Goal: Task Accomplishment & Management: Use online tool/utility

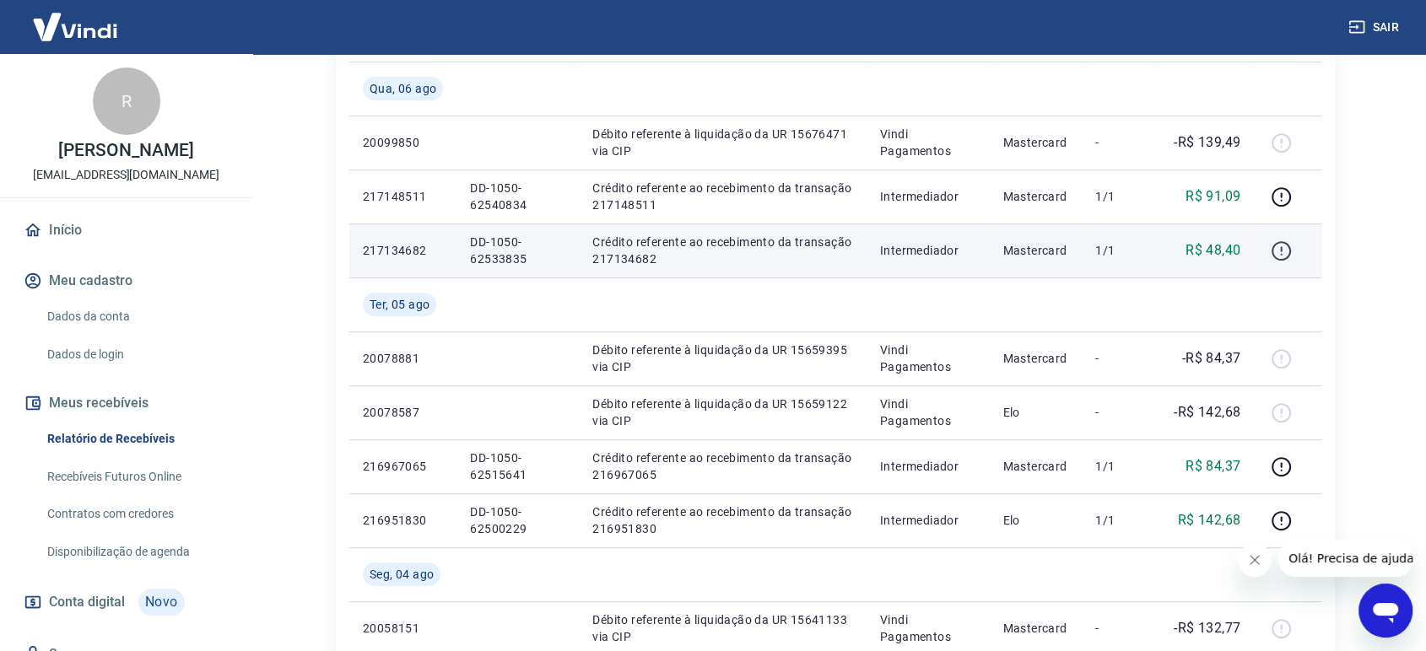
scroll to position [468, 0]
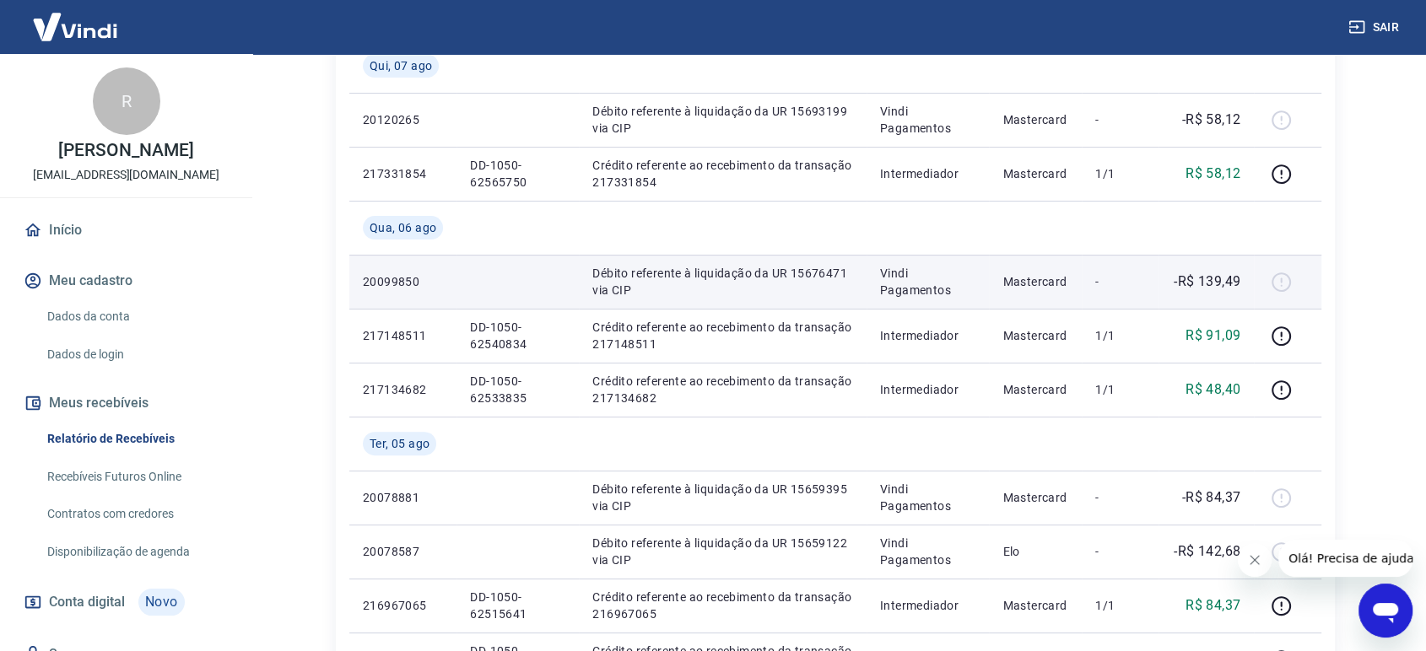
click at [1281, 277] on div at bounding box center [1287, 281] width 40 height 27
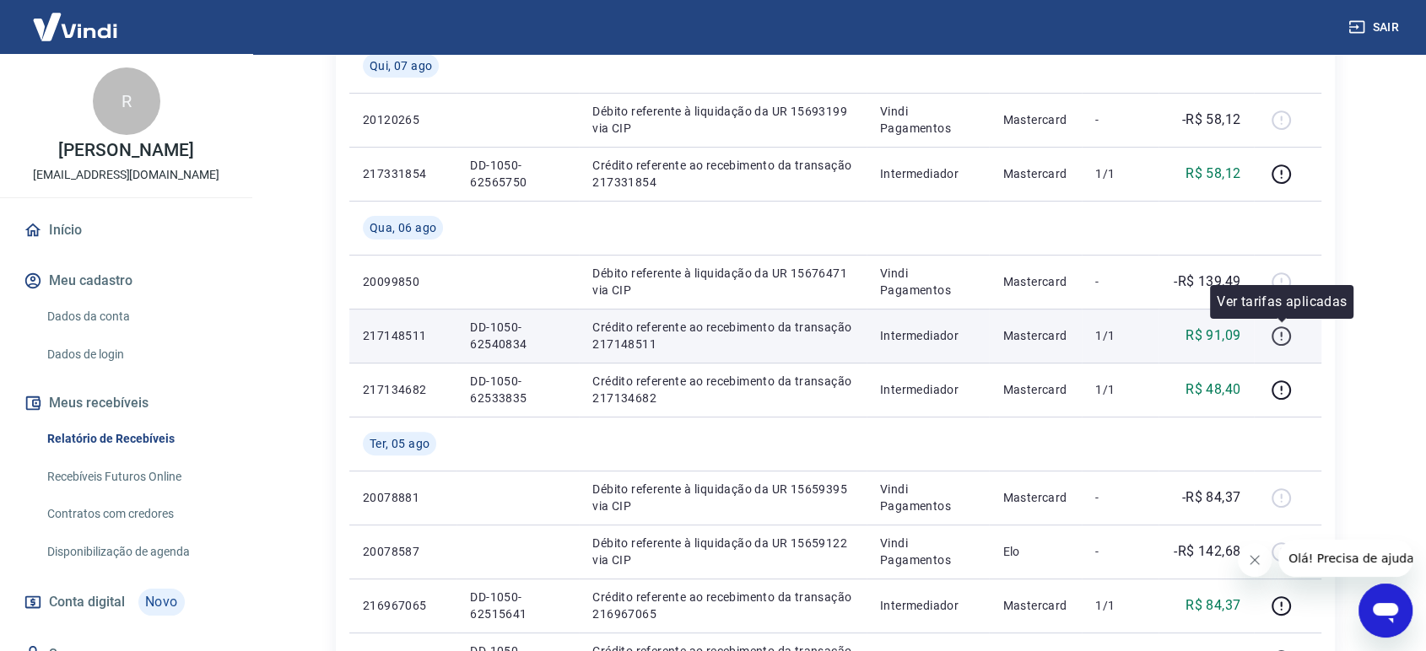
click at [1281, 338] on icon "button" at bounding box center [1281, 339] width 2 height 2
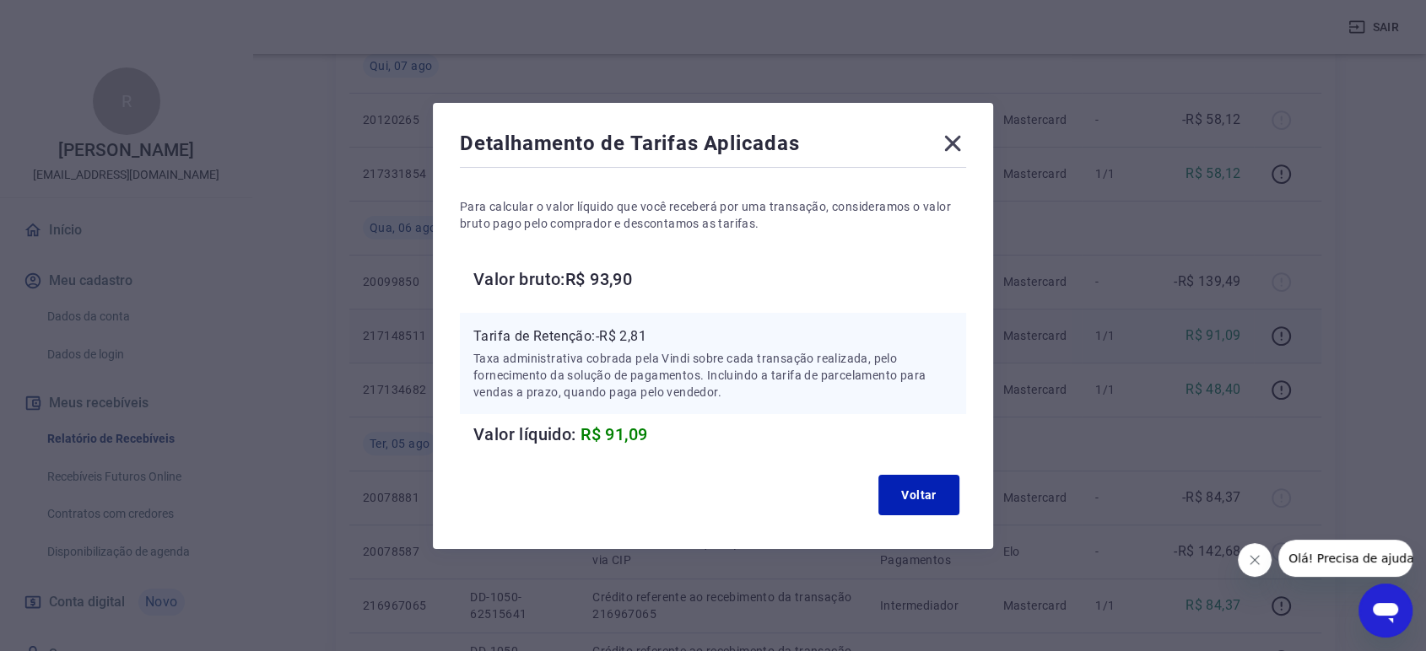
click at [955, 147] on icon at bounding box center [953, 143] width 16 height 16
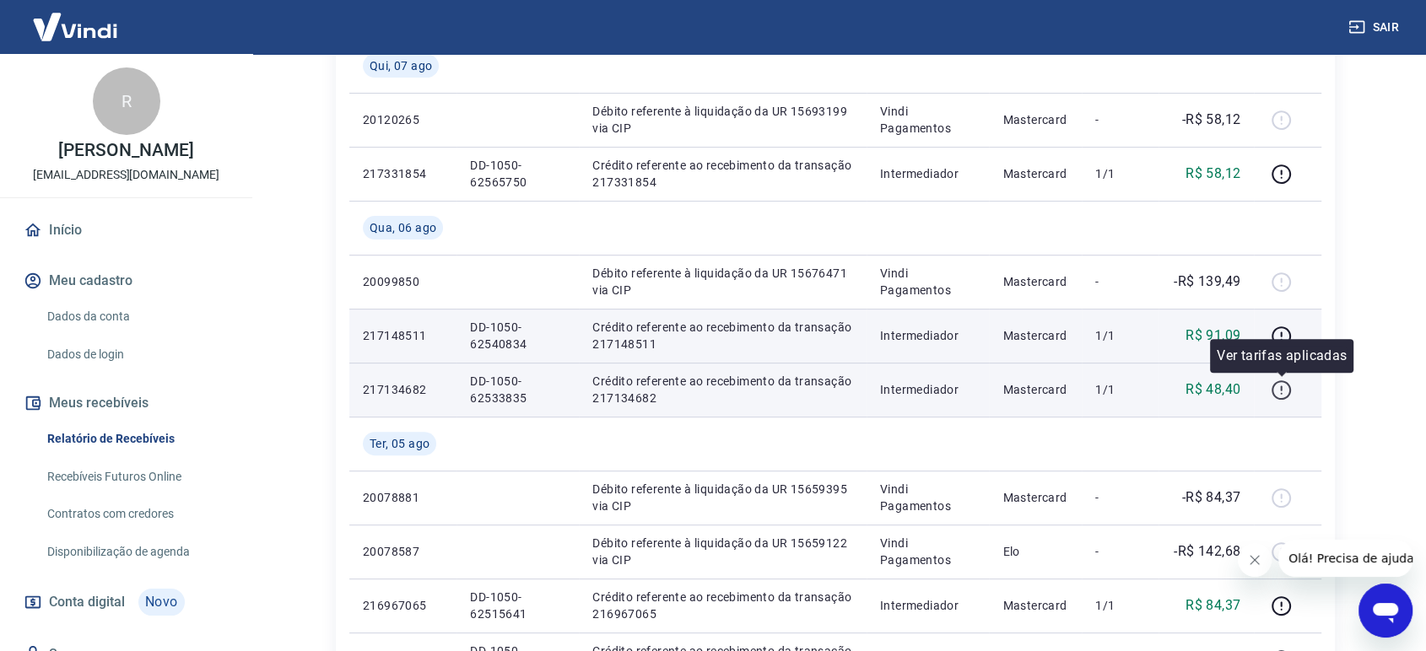
click at [1281, 390] on icon "button" at bounding box center [1281, 388] width 2 height 5
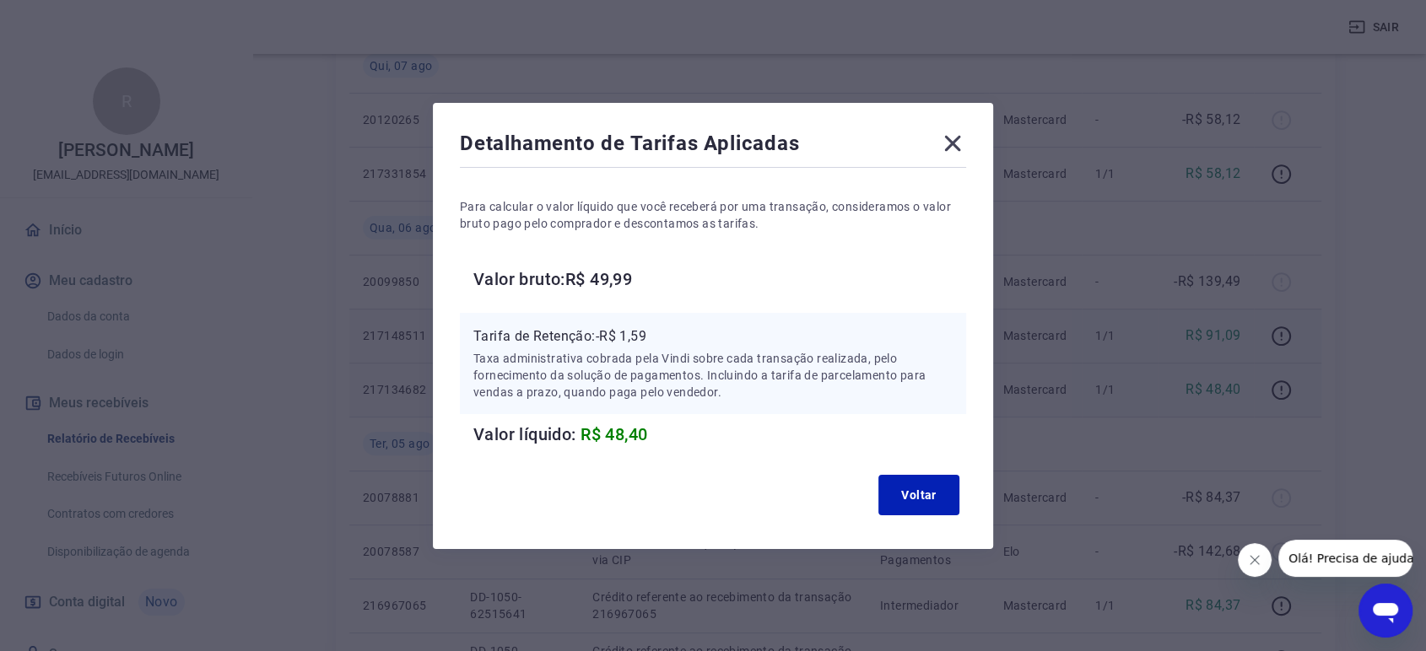
click at [955, 148] on icon at bounding box center [953, 143] width 16 height 16
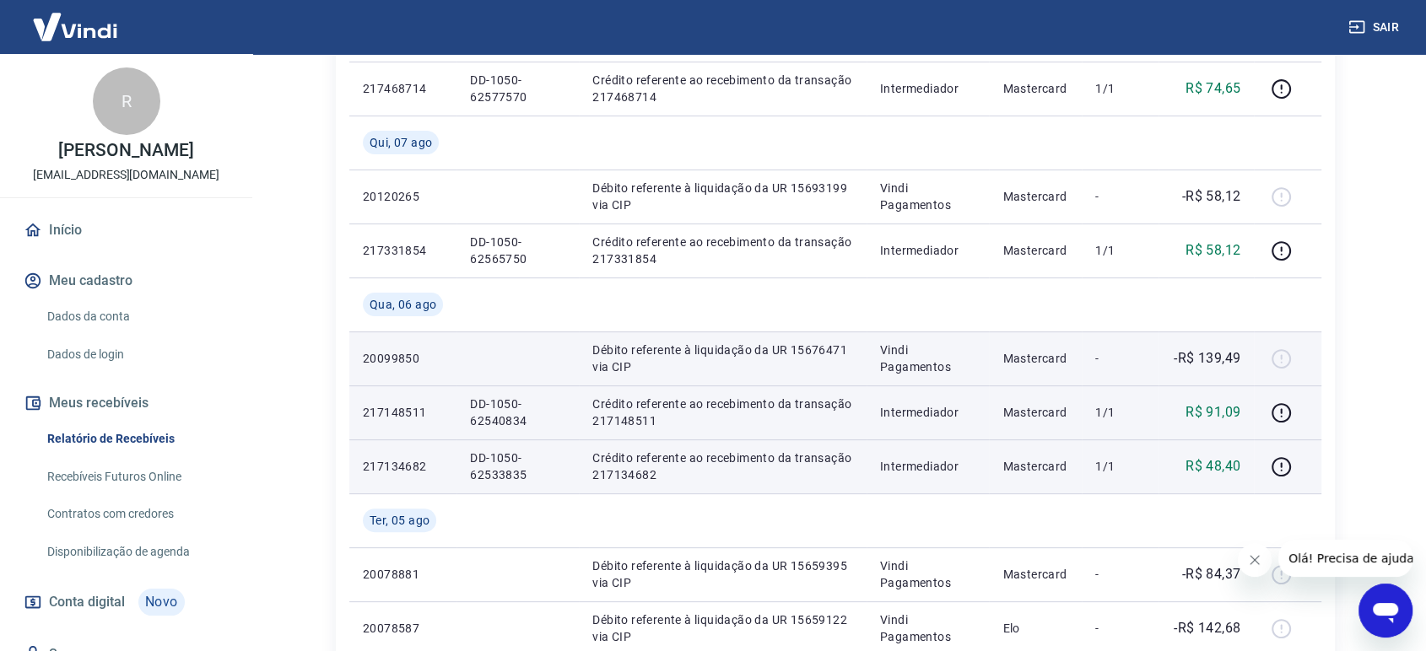
scroll to position [375, 0]
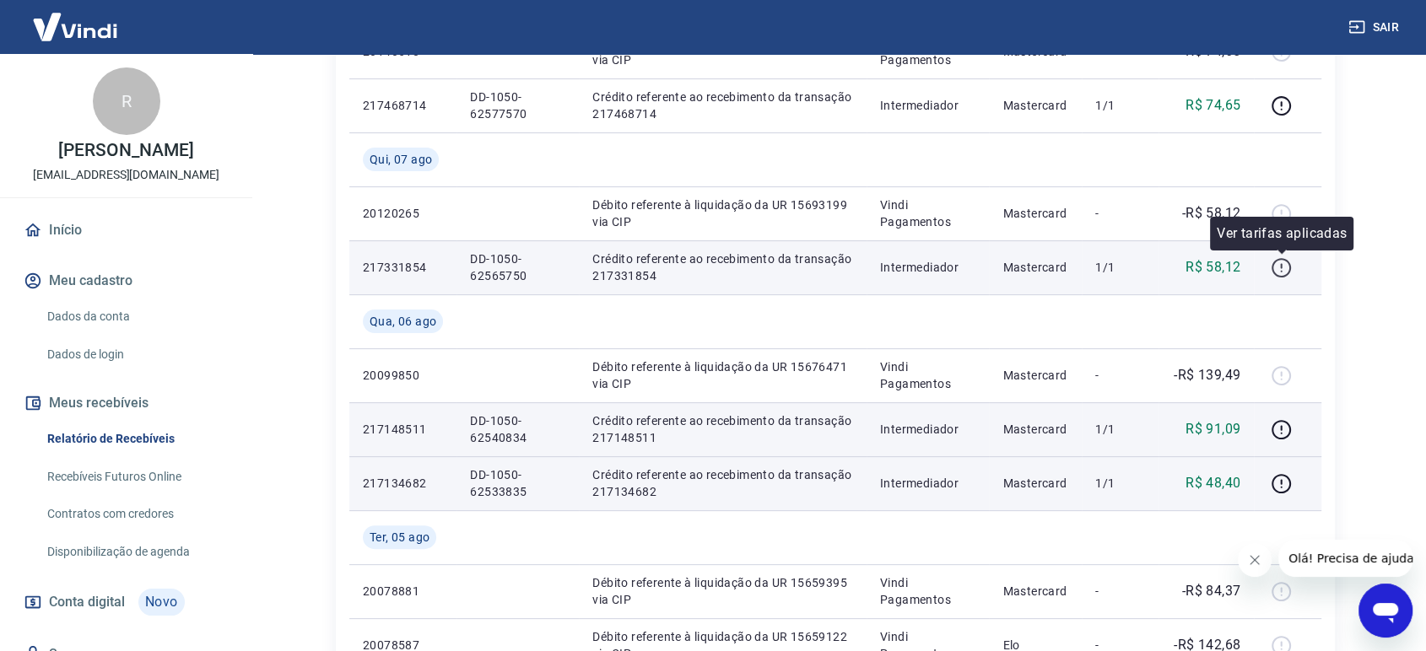
click at [1280, 265] on icon "button" at bounding box center [1280, 267] width 21 height 21
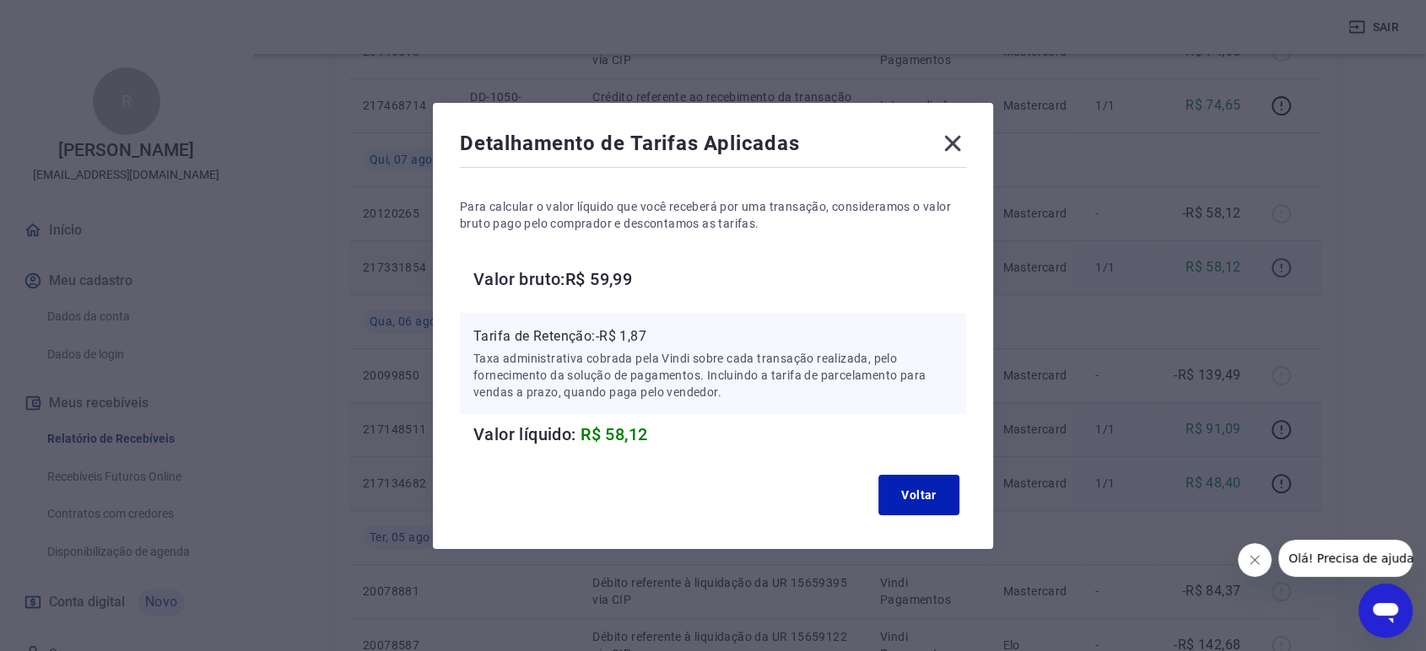
click at [1280, 265] on div "Detalhamento de Tarifas Aplicadas Para calcular o valor líquido que você recebe…" at bounding box center [713, 325] width 1426 height 651
click at [960, 146] on icon at bounding box center [953, 143] width 16 height 16
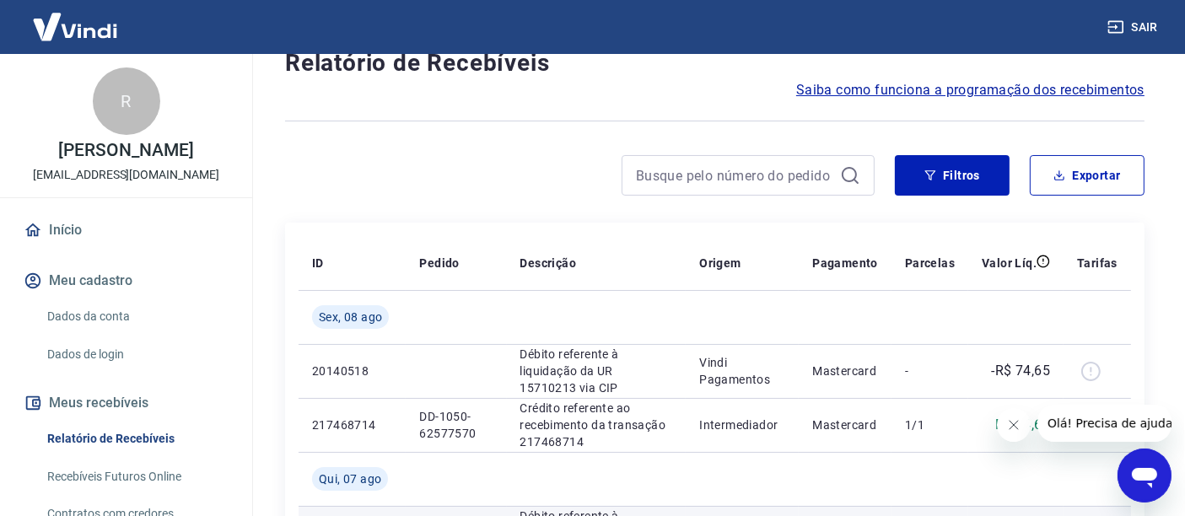
scroll to position [0, 0]
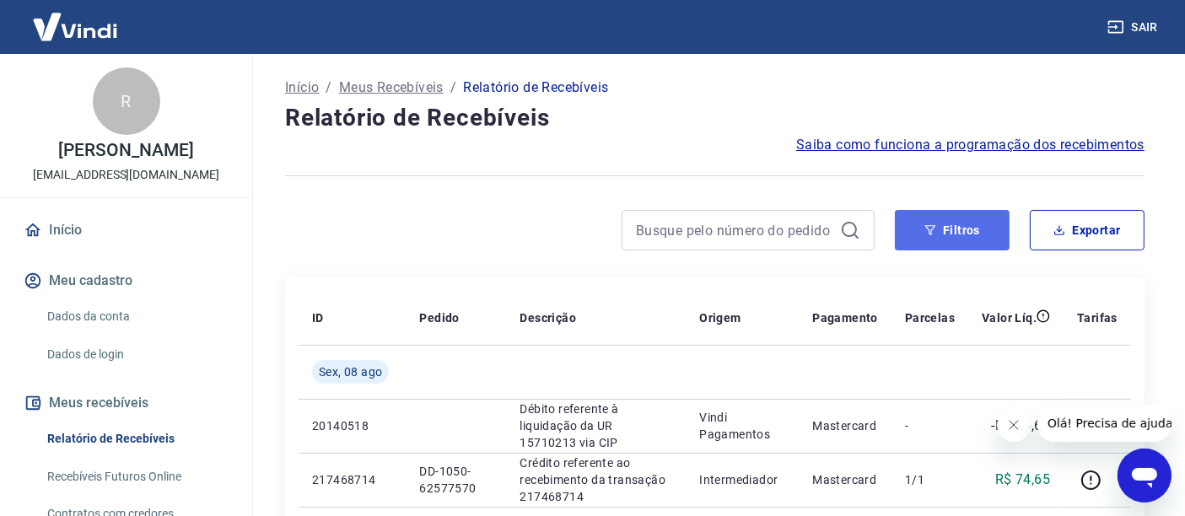
click at [942, 234] on button "Filtros" at bounding box center [952, 230] width 115 height 40
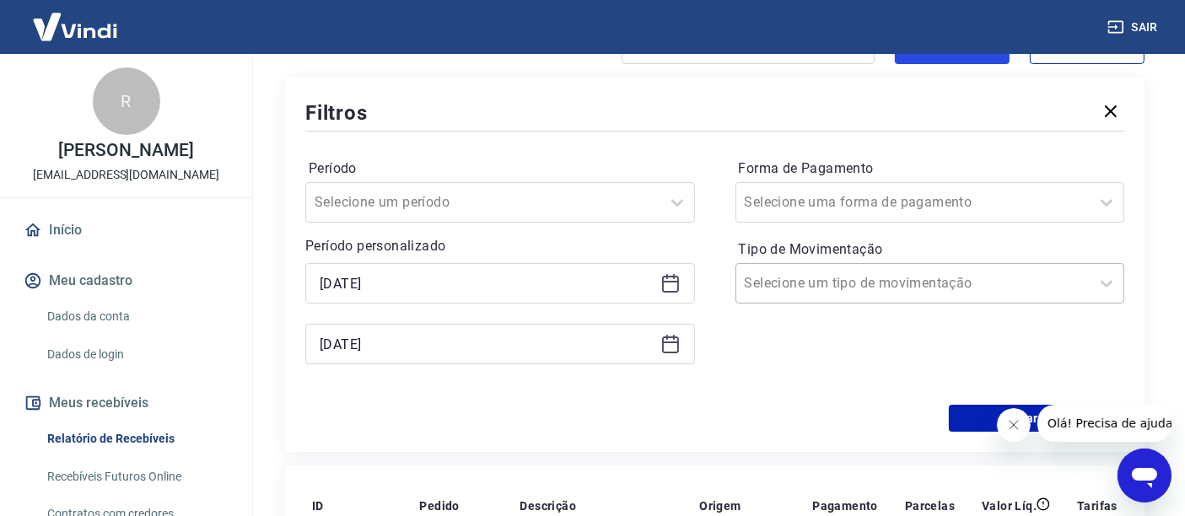
scroll to position [187, 0]
click at [668, 279] on icon at bounding box center [671, 282] width 20 height 20
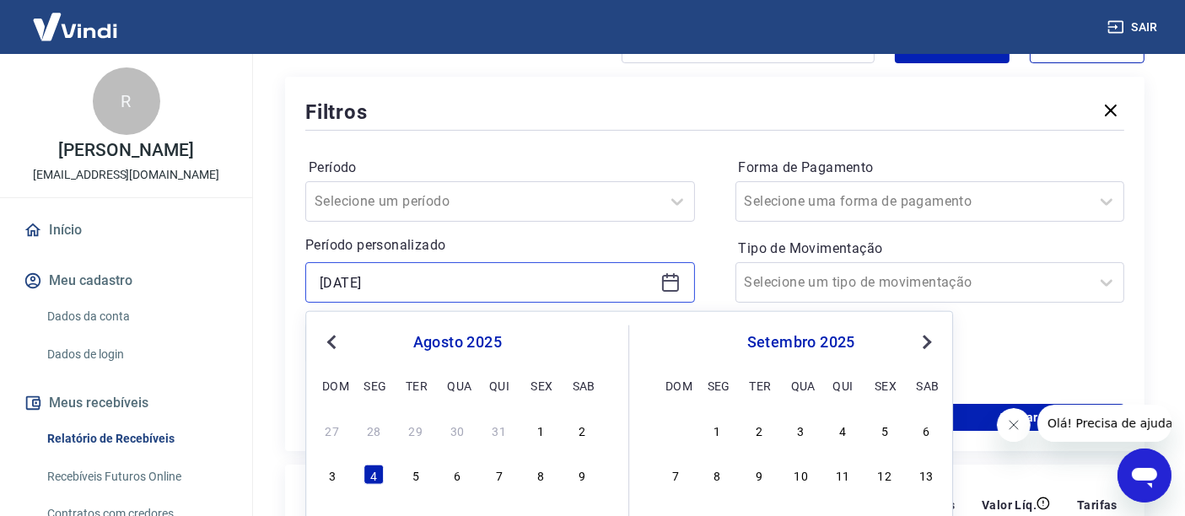
scroll to position [281, 0]
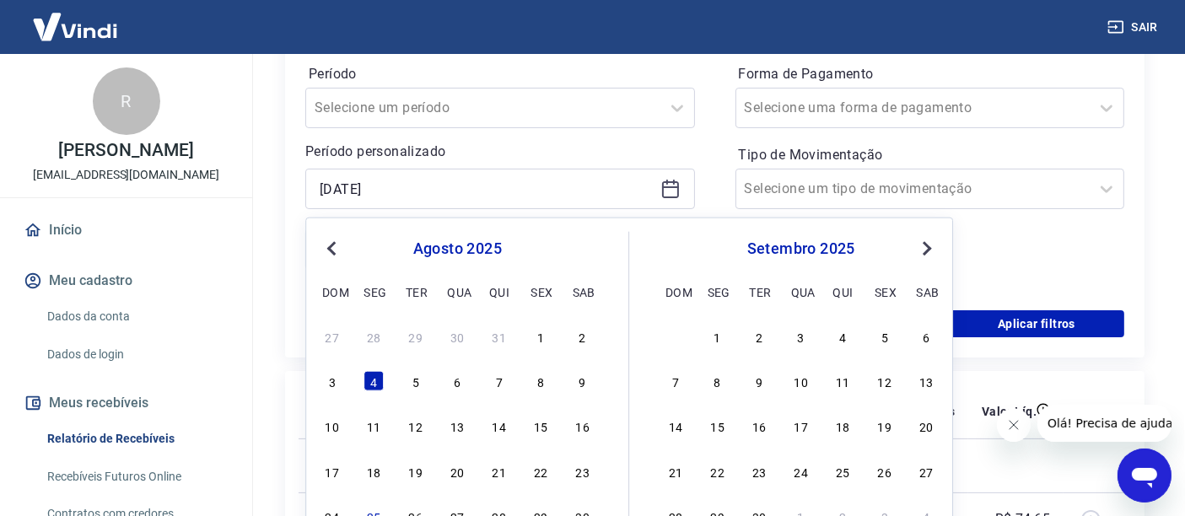
click at [333, 245] on span "Previous Month" at bounding box center [333, 247] width 0 height 19
click at [333, 246] on span "Previous Month" at bounding box center [333, 247] width 0 height 19
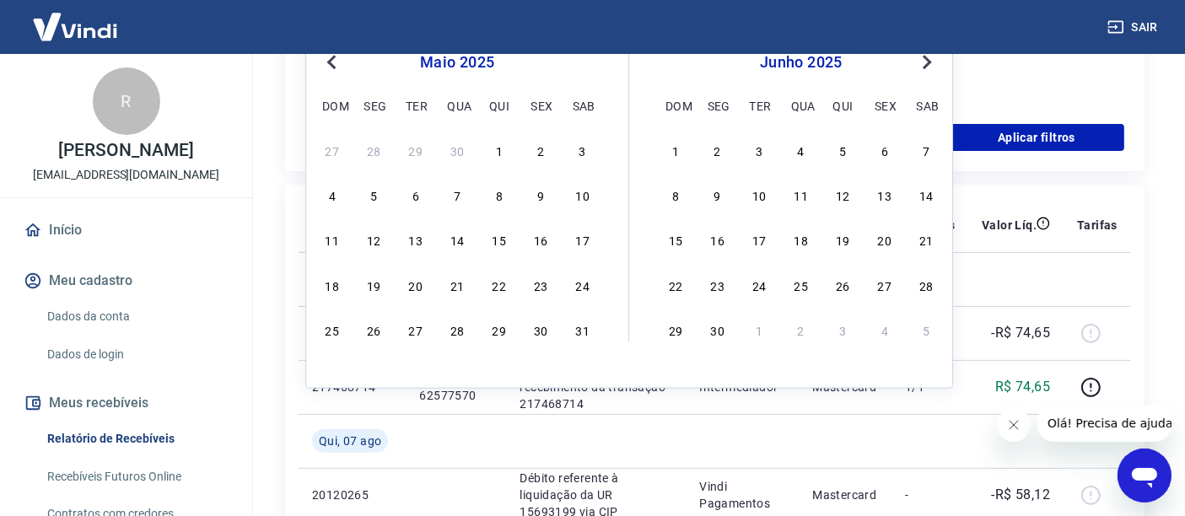
scroll to position [468, 0]
click at [504, 331] on div "29" at bounding box center [499, 329] width 20 height 20
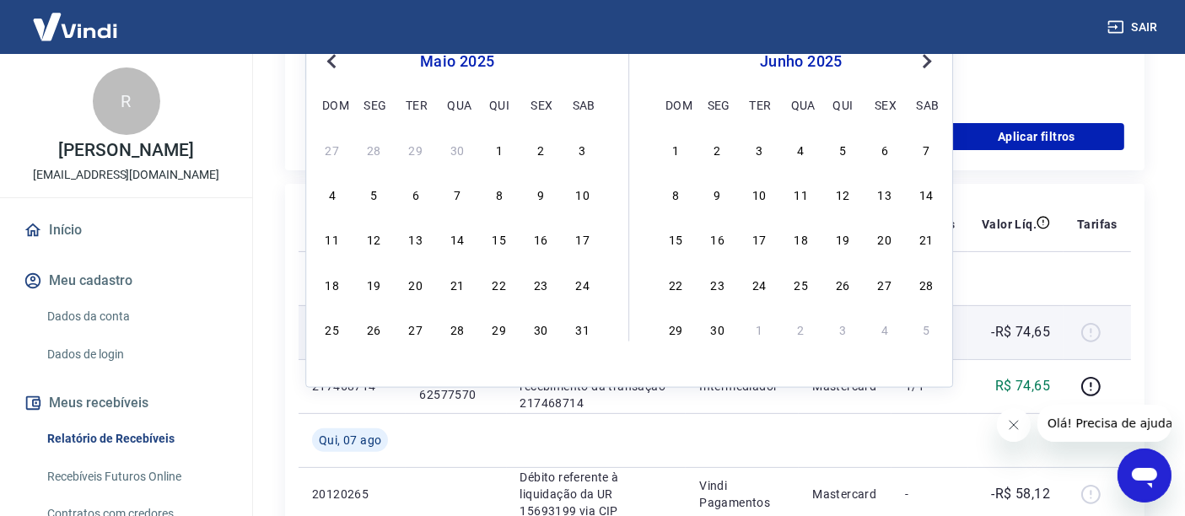
type input "29/05/2025"
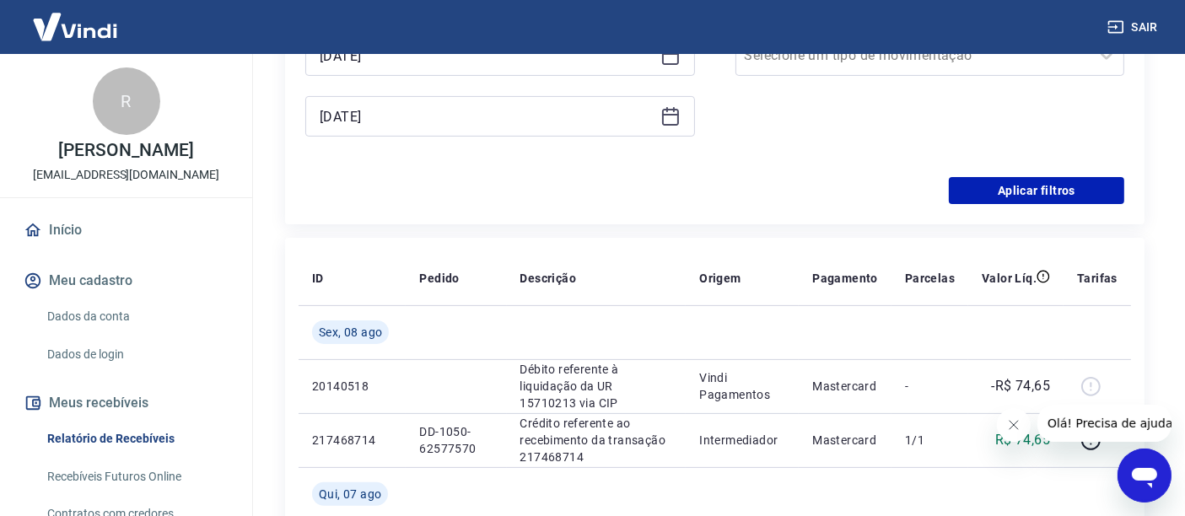
scroll to position [375, 0]
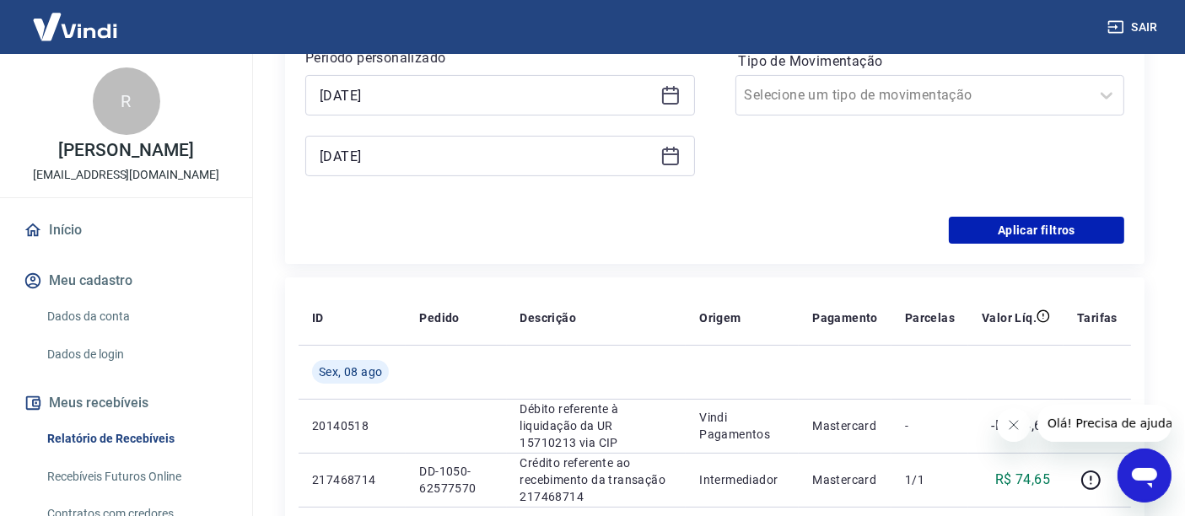
click at [675, 154] on icon at bounding box center [670, 155] width 17 height 2
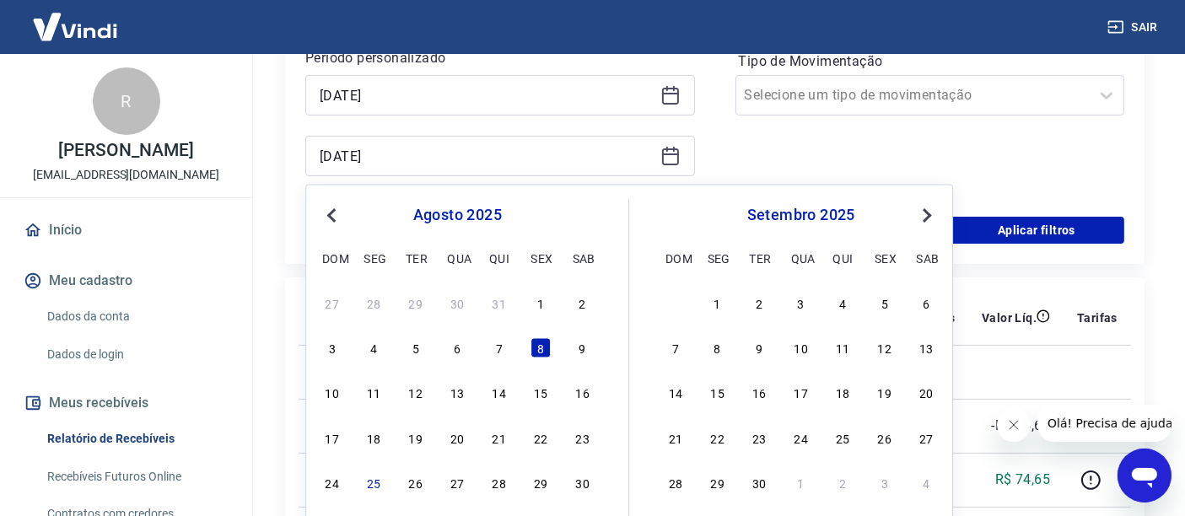
click at [329, 222] on button "Previous Month" at bounding box center [331, 216] width 20 height 20
click at [333, 216] on span "Previous Month" at bounding box center [333, 214] width 0 height 19
click at [375, 350] on div "9" at bounding box center [374, 348] width 20 height 20
type input "09/06/2025"
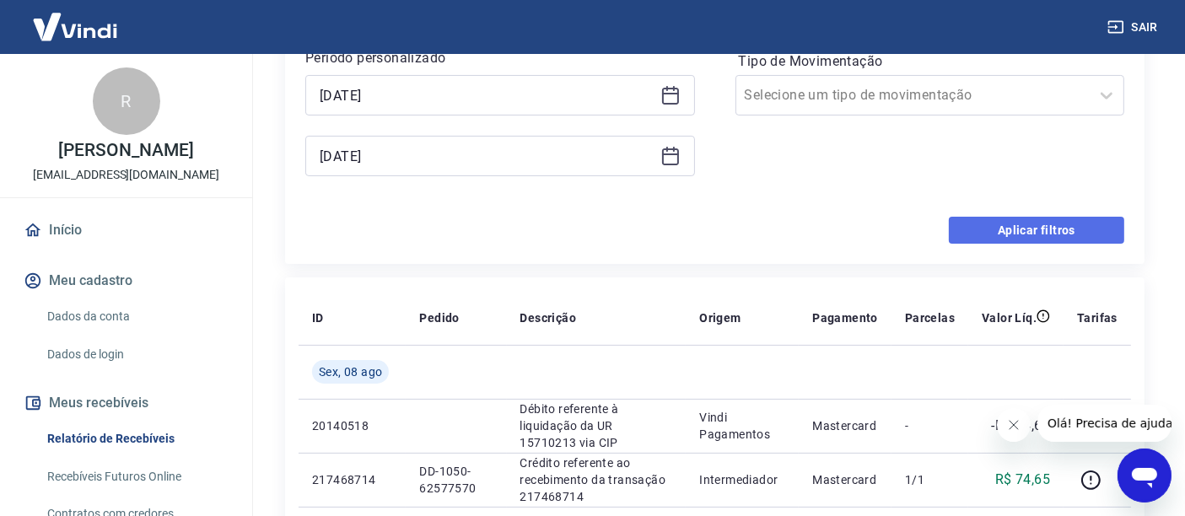
click at [1011, 228] on button "Aplicar filtros" at bounding box center [1036, 230] width 175 height 27
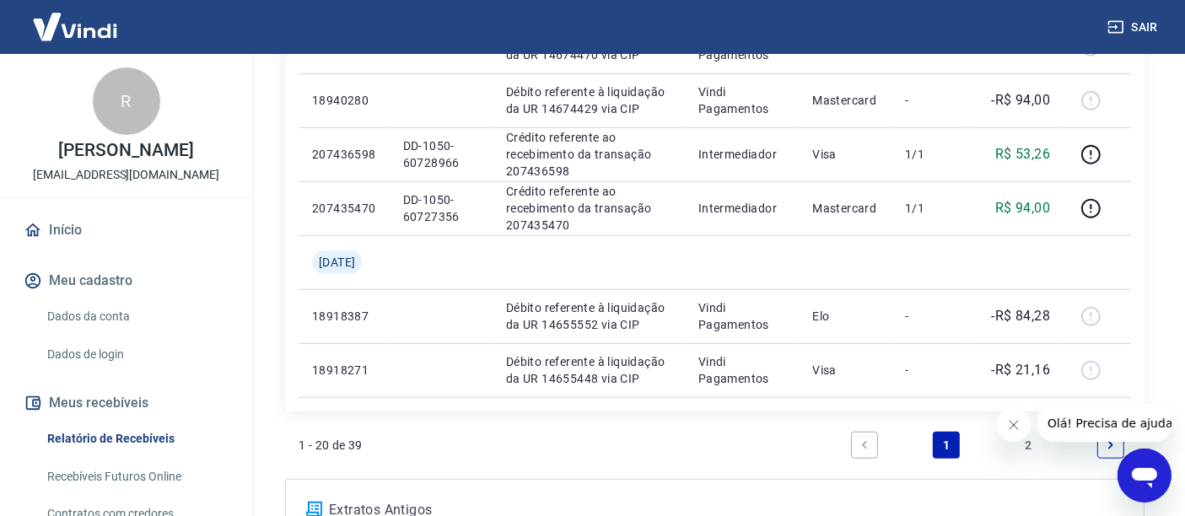
scroll to position [1562, 0]
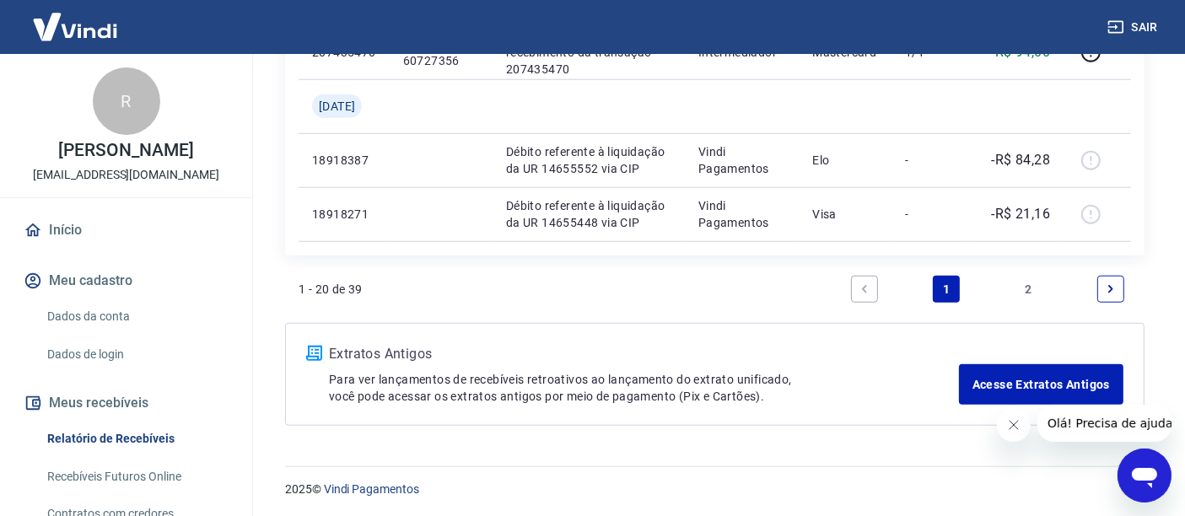
click at [1027, 289] on link "2" at bounding box center [1029, 289] width 27 height 27
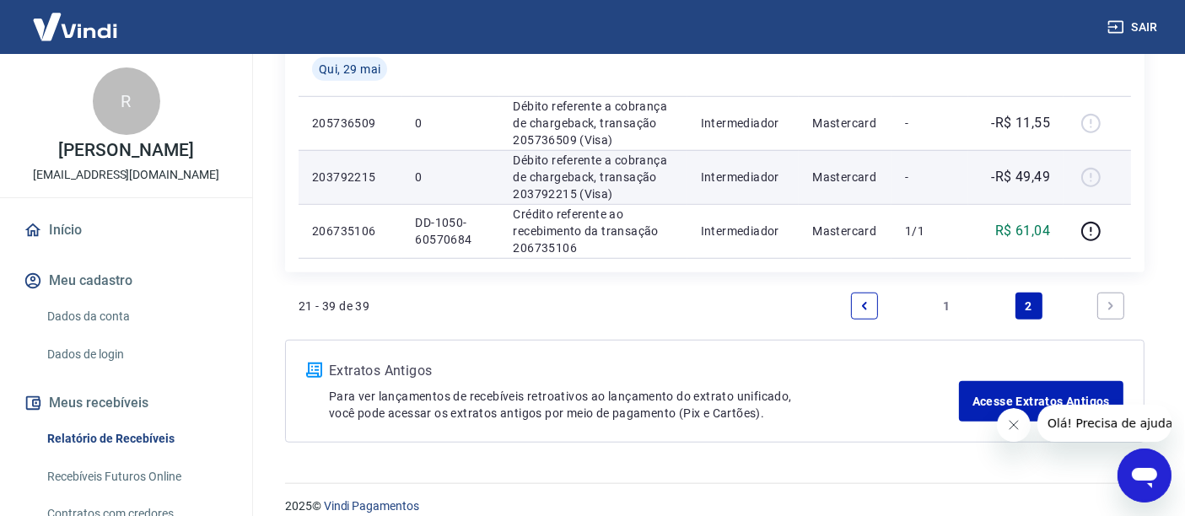
scroll to position [1346, 0]
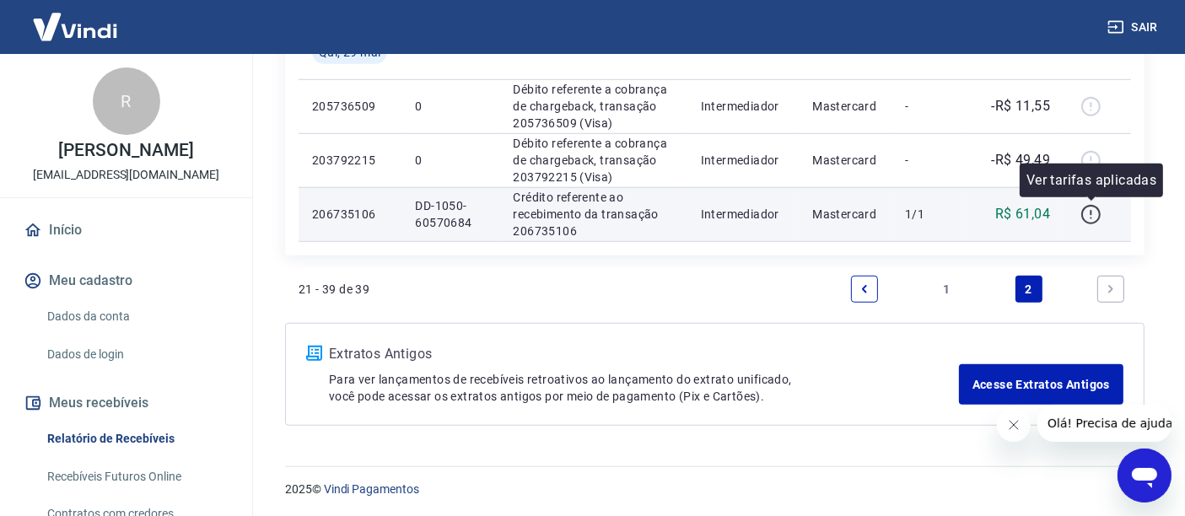
click at [1094, 208] on icon "button" at bounding box center [1091, 214] width 21 height 21
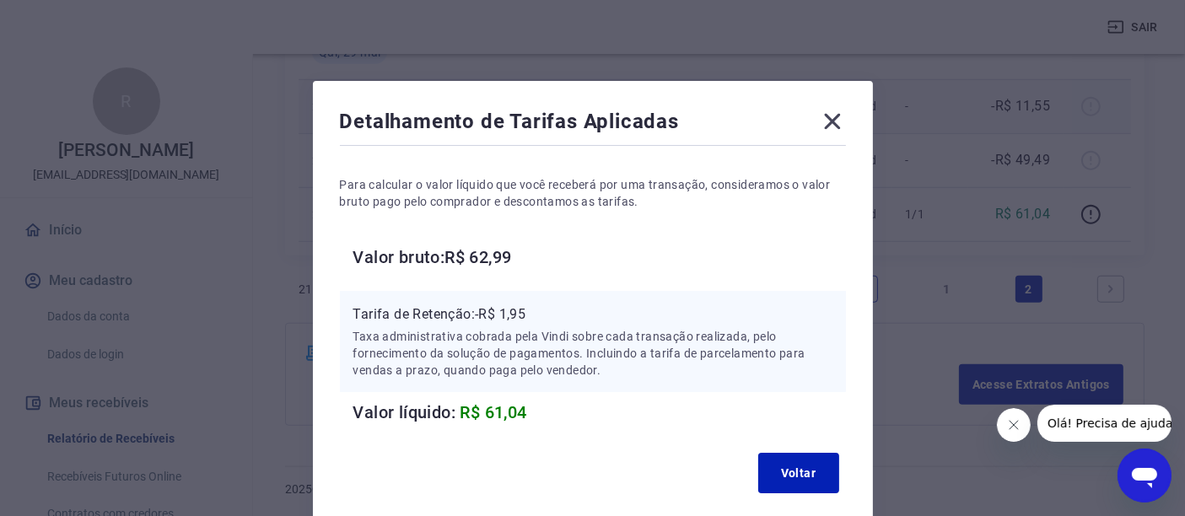
click at [831, 116] on icon at bounding box center [832, 121] width 27 height 27
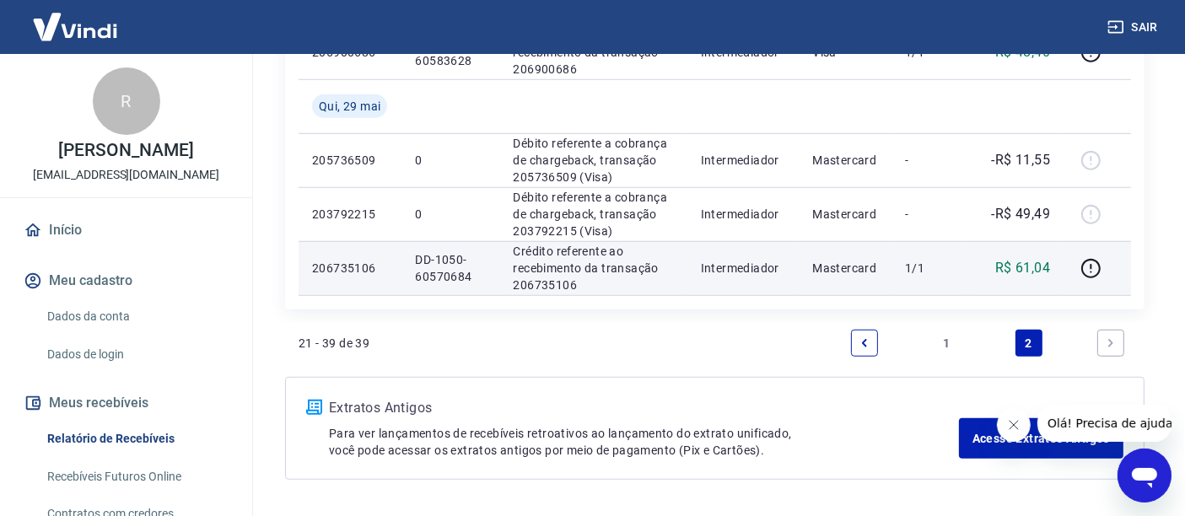
scroll to position [1252, 0]
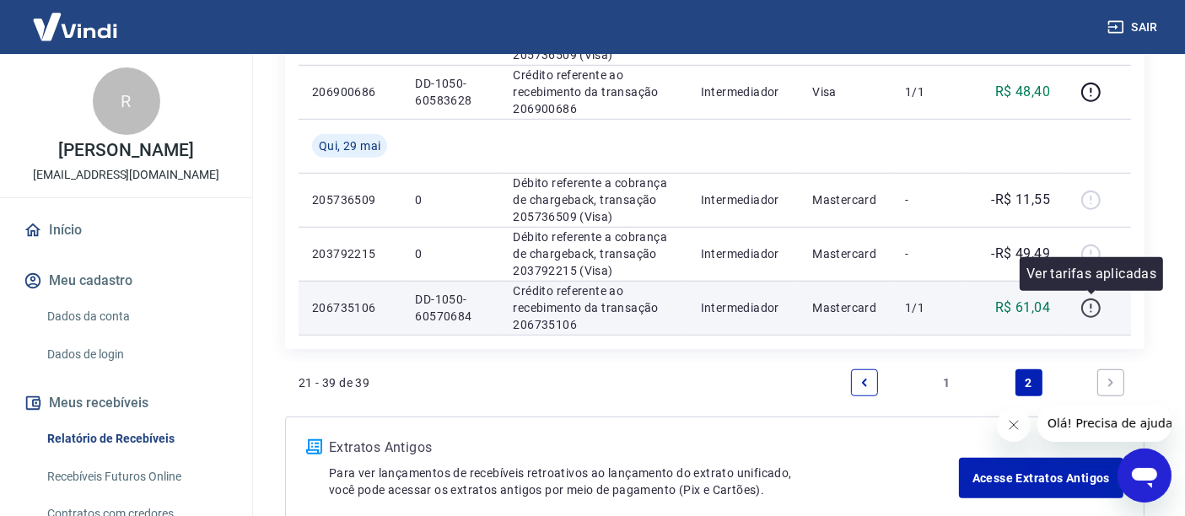
click at [1090, 310] on icon "button" at bounding box center [1091, 308] width 21 height 21
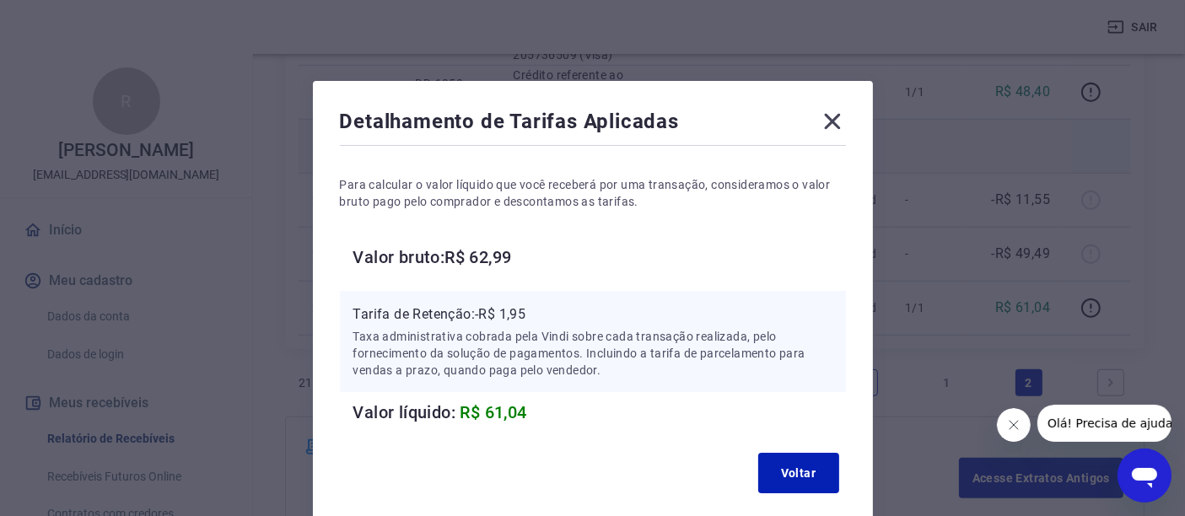
click at [825, 129] on icon at bounding box center [832, 121] width 27 height 27
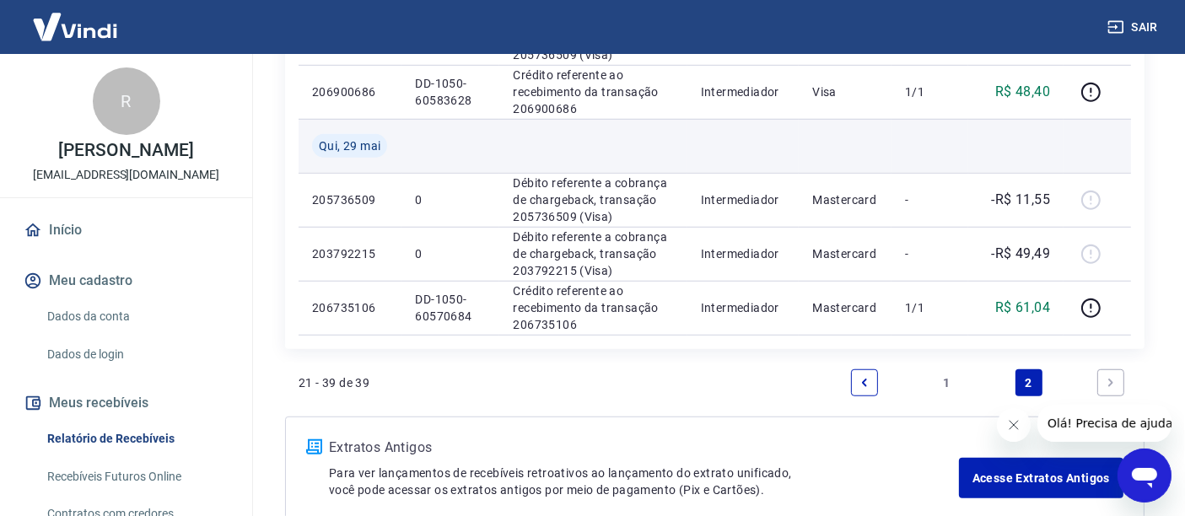
click at [854, 143] on td at bounding box center [845, 146] width 93 height 54
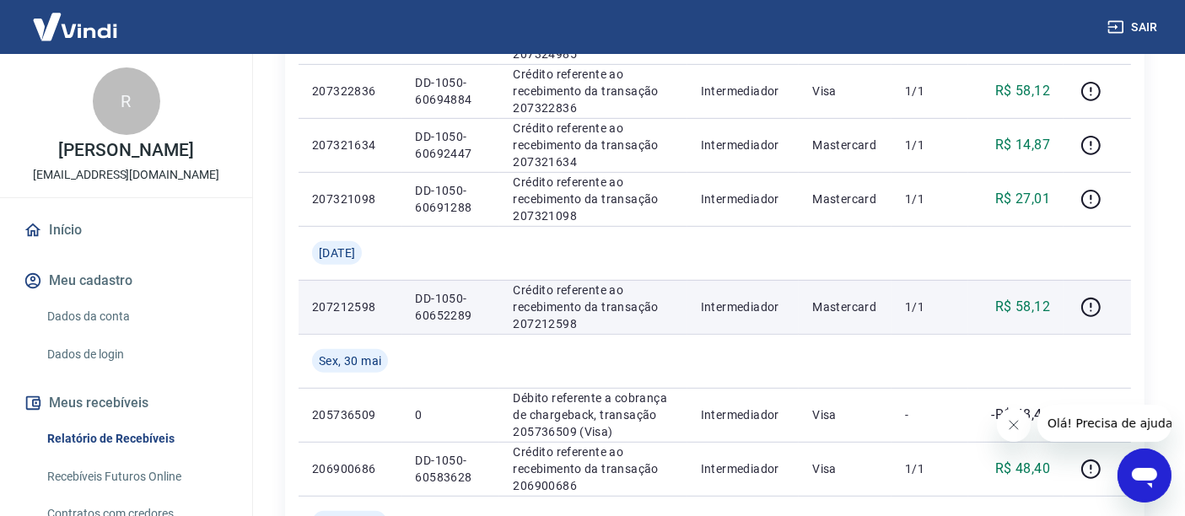
scroll to position [877, 0]
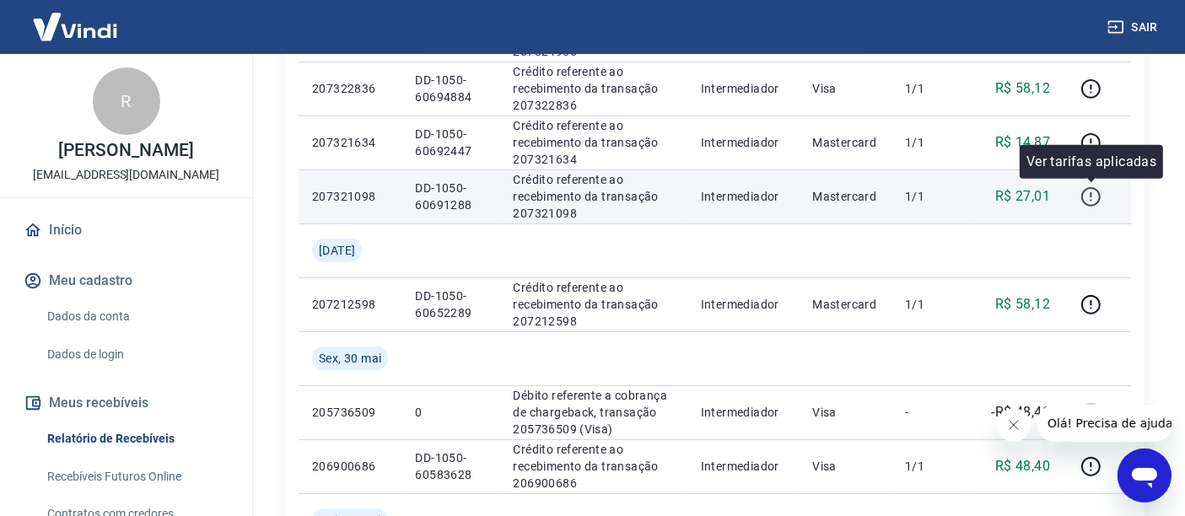
click at [1091, 195] on icon "button" at bounding box center [1091, 196] width 21 height 21
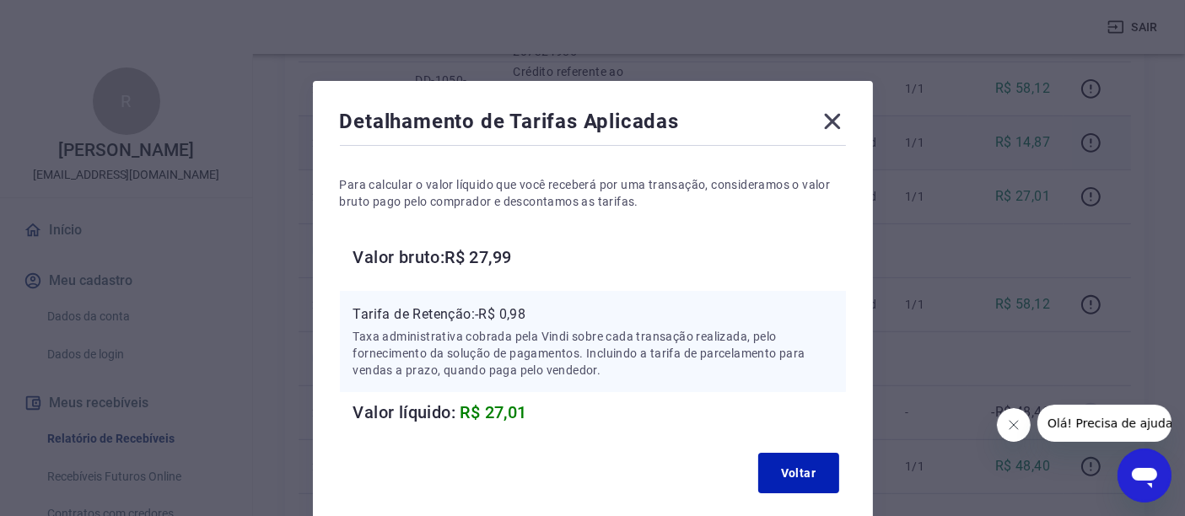
click at [822, 121] on icon at bounding box center [832, 121] width 27 height 27
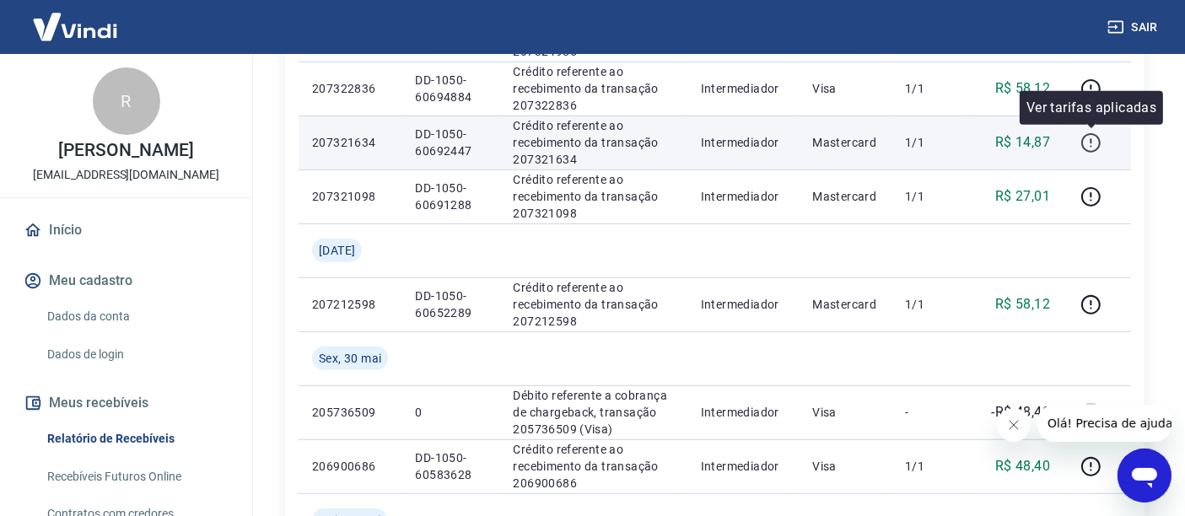
click at [1091, 141] on icon "button" at bounding box center [1091, 142] width 21 height 21
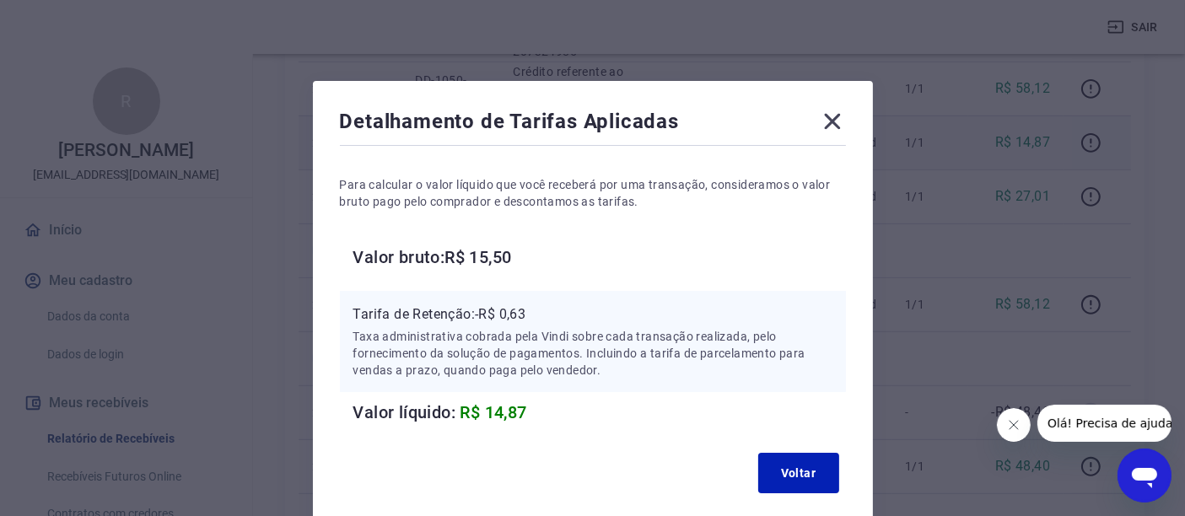
drag, startPoint x: 833, startPoint y: 121, endPoint x: 969, endPoint y: 132, distance: 136.3
click at [833, 122] on icon at bounding box center [832, 122] width 16 height 16
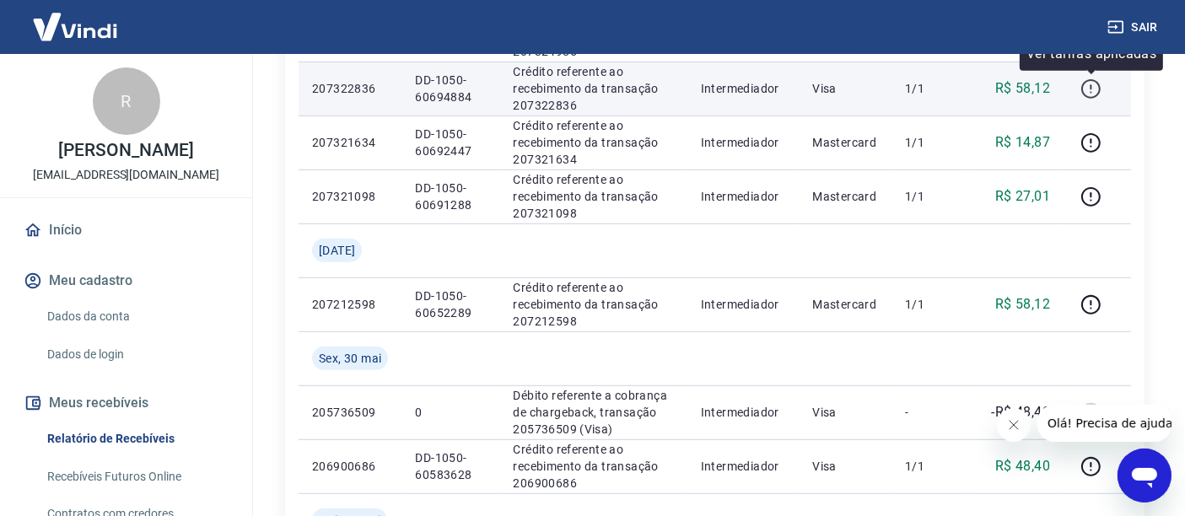
click at [1090, 87] on icon "button" at bounding box center [1091, 88] width 21 height 21
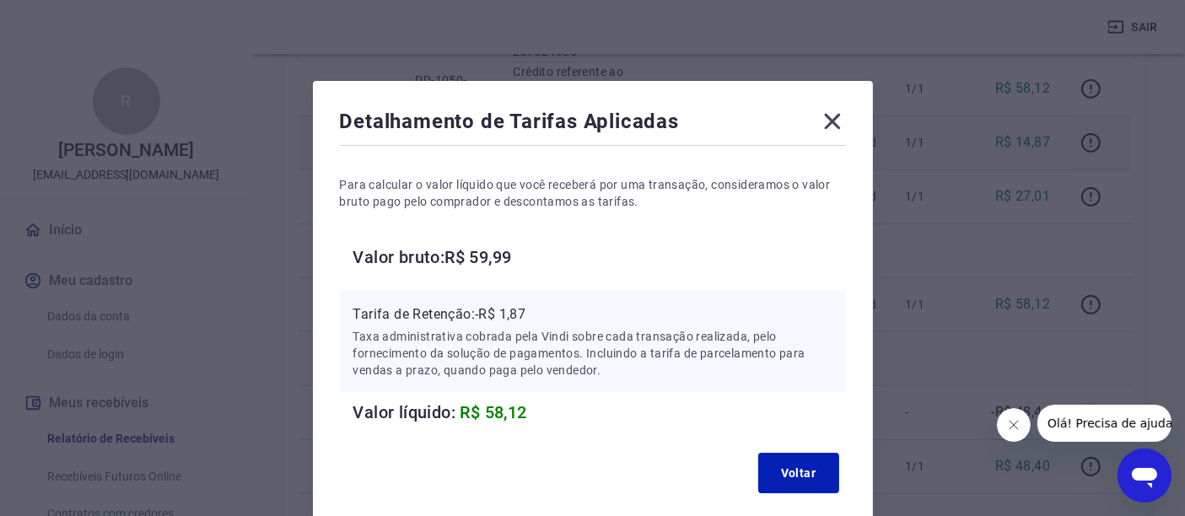
click at [834, 124] on icon at bounding box center [832, 122] width 16 height 16
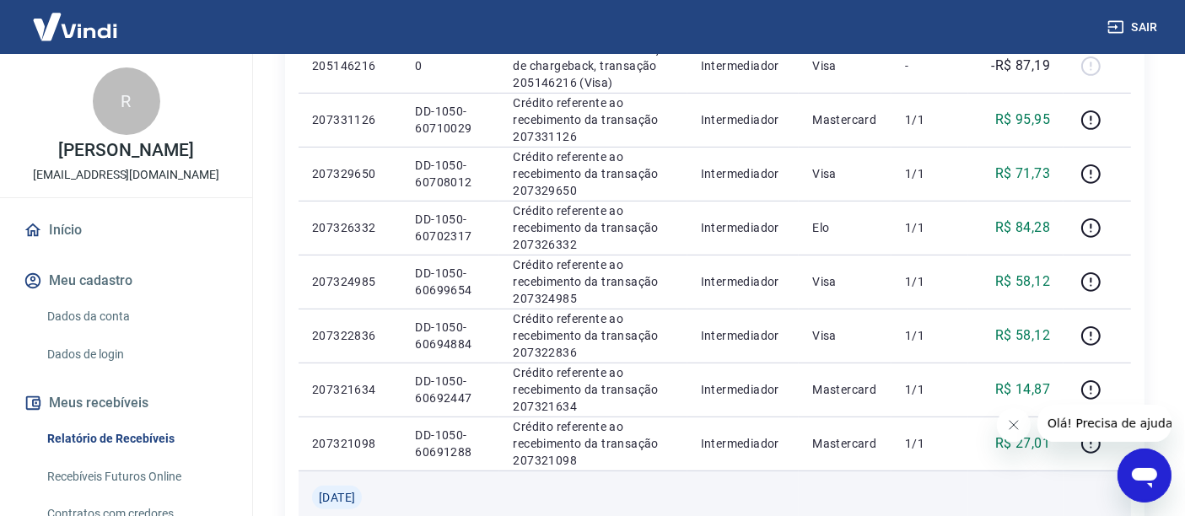
scroll to position [596, 0]
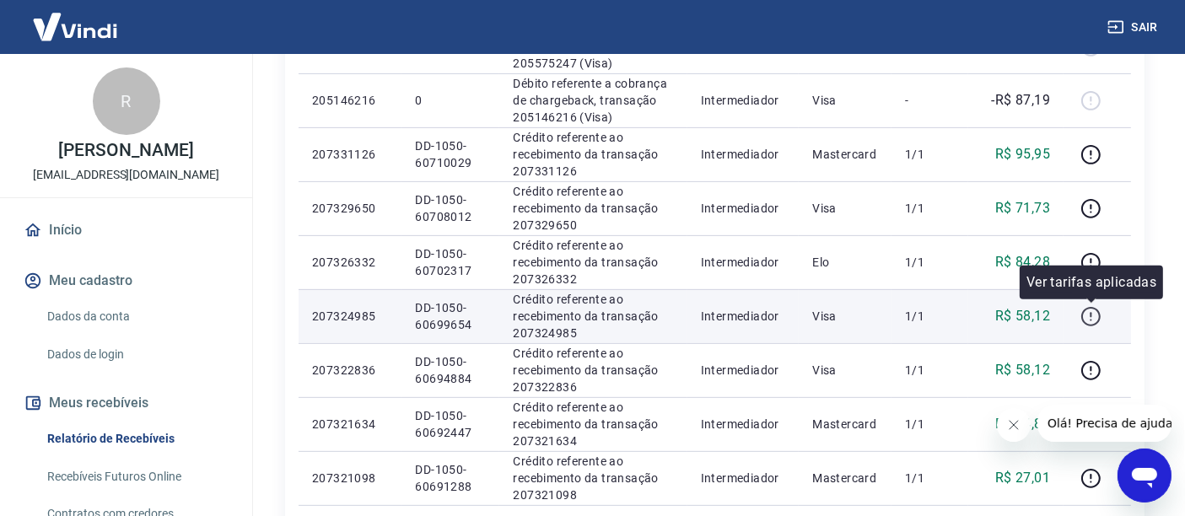
click at [1089, 314] on icon "button" at bounding box center [1091, 316] width 21 height 21
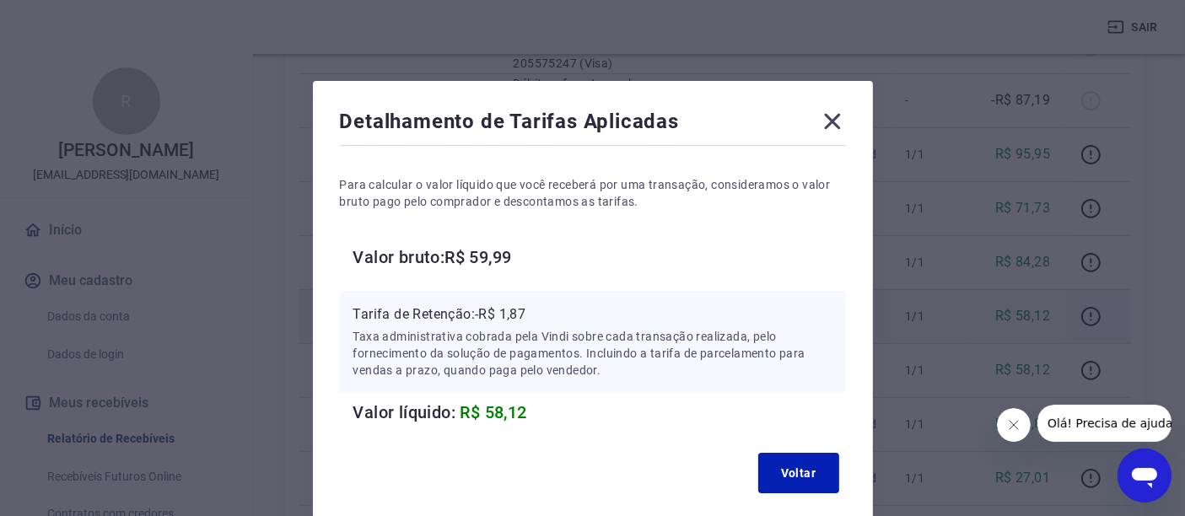
click at [832, 121] on icon at bounding box center [832, 122] width 16 height 16
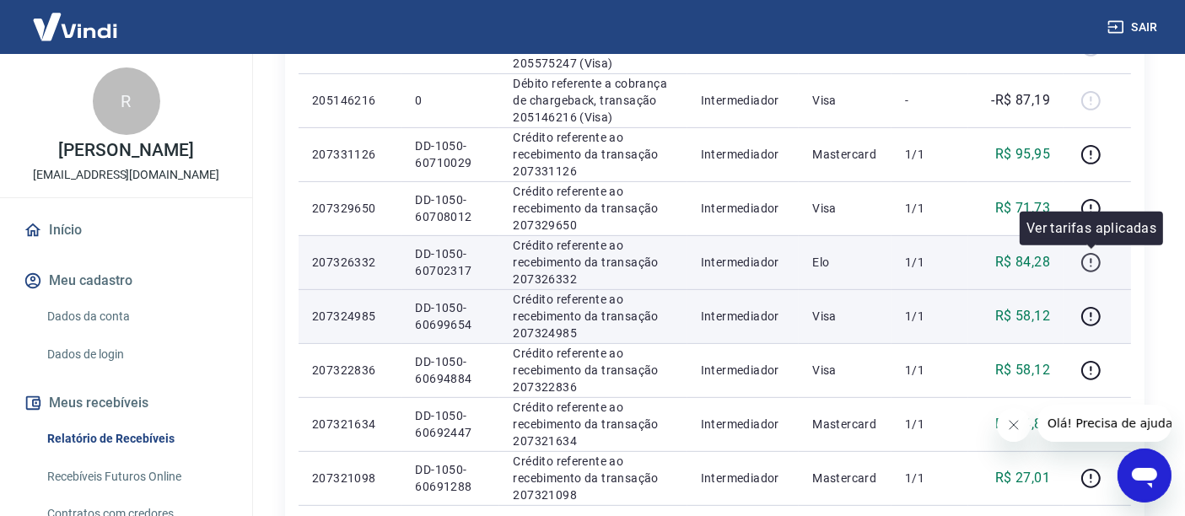
click at [1092, 258] on icon "button" at bounding box center [1091, 260] width 2 height 5
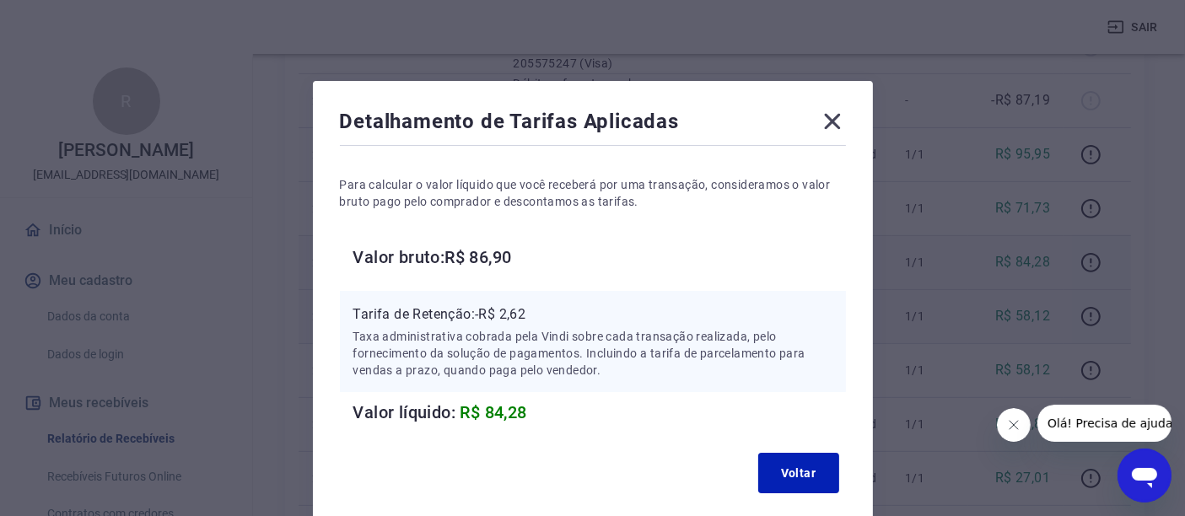
click at [833, 122] on icon at bounding box center [832, 122] width 16 height 16
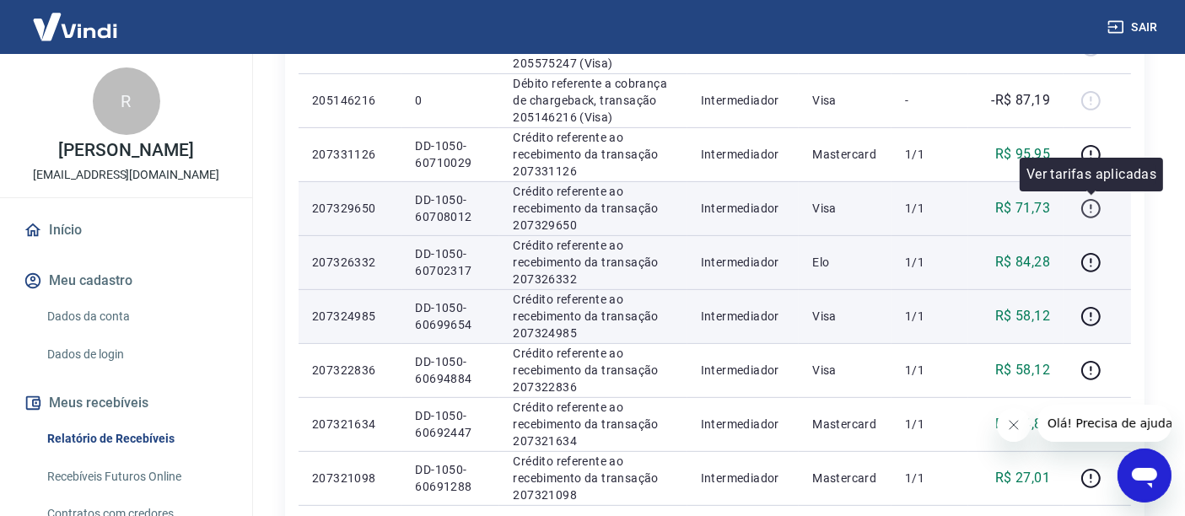
click at [1090, 208] on icon "button" at bounding box center [1091, 208] width 21 height 21
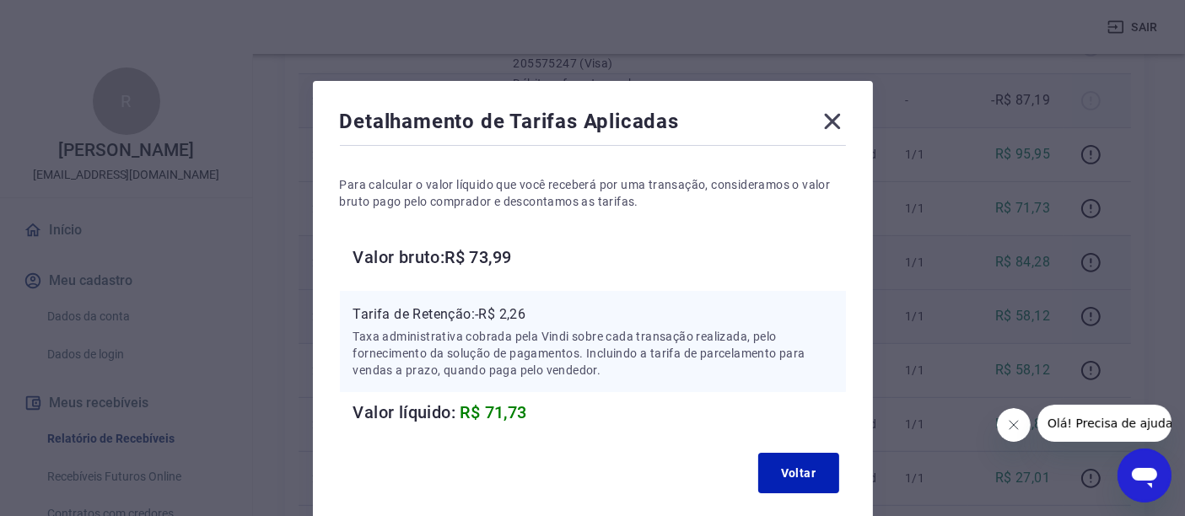
click at [834, 121] on icon at bounding box center [832, 121] width 27 height 27
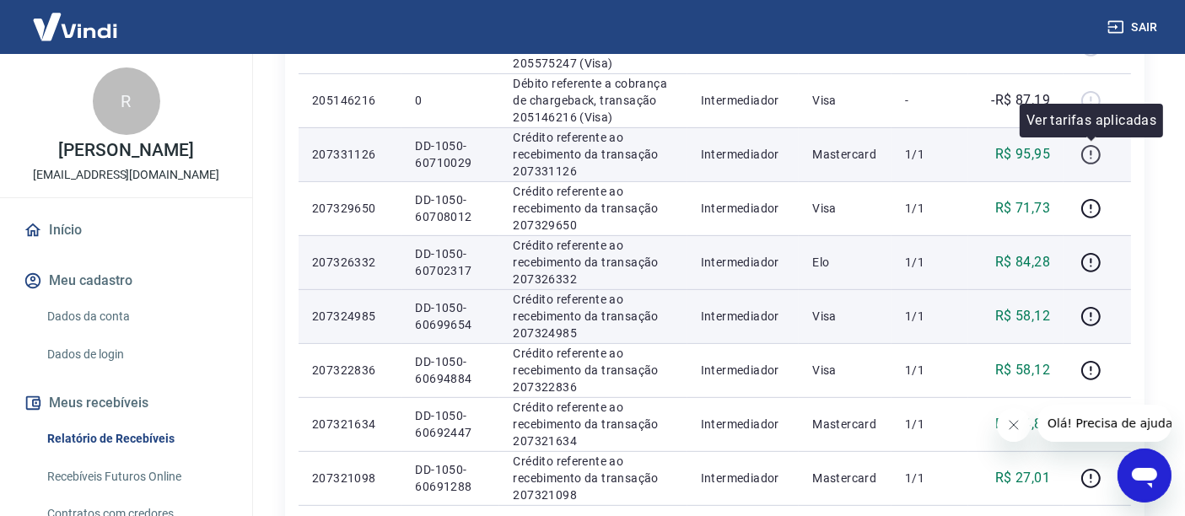
click at [1091, 152] on icon "button" at bounding box center [1091, 154] width 21 height 21
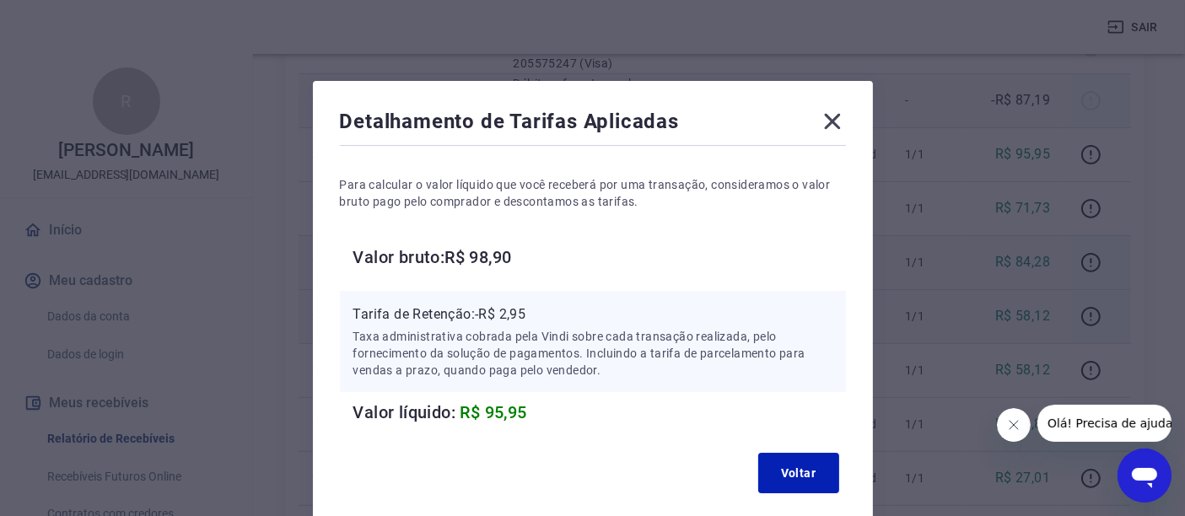
click at [833, 122] on icon at bounding box center [832, 122] width 16 height 16
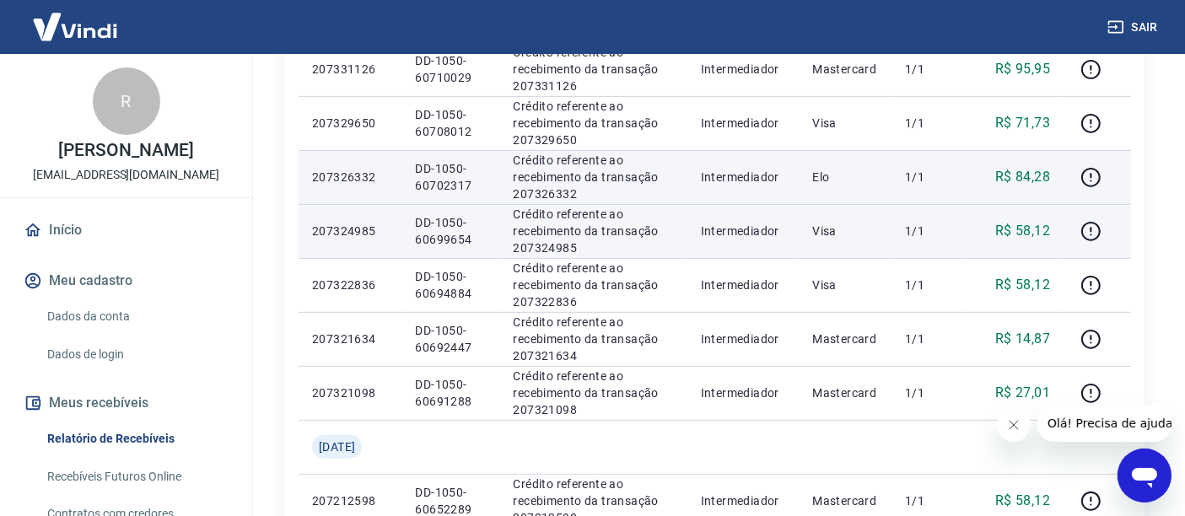
scroll to position [683, 0]
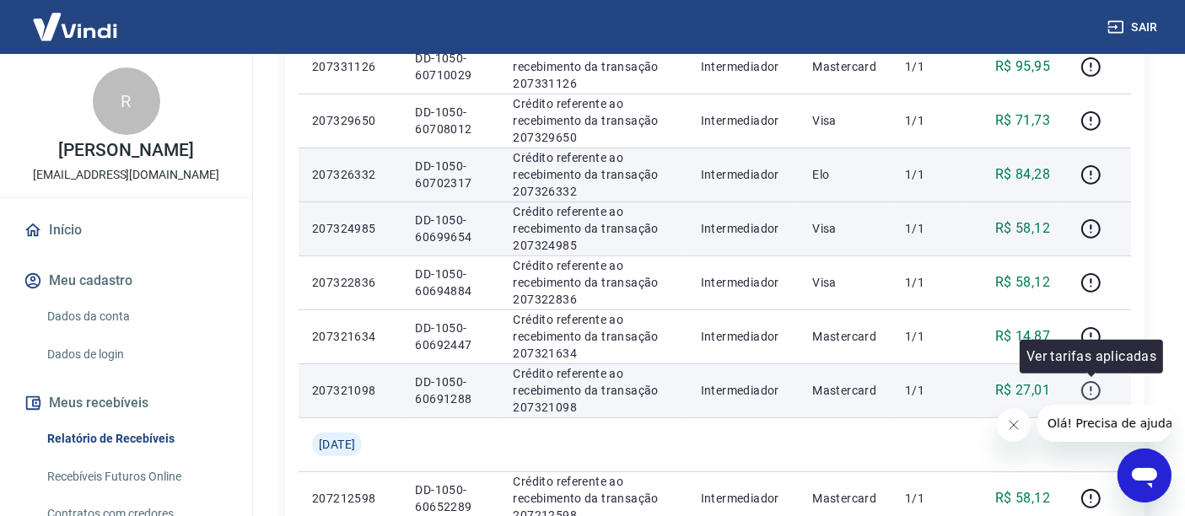
click at [1084, 391] on icon "button" at bounding box center [1091, 390] width 19 height 19
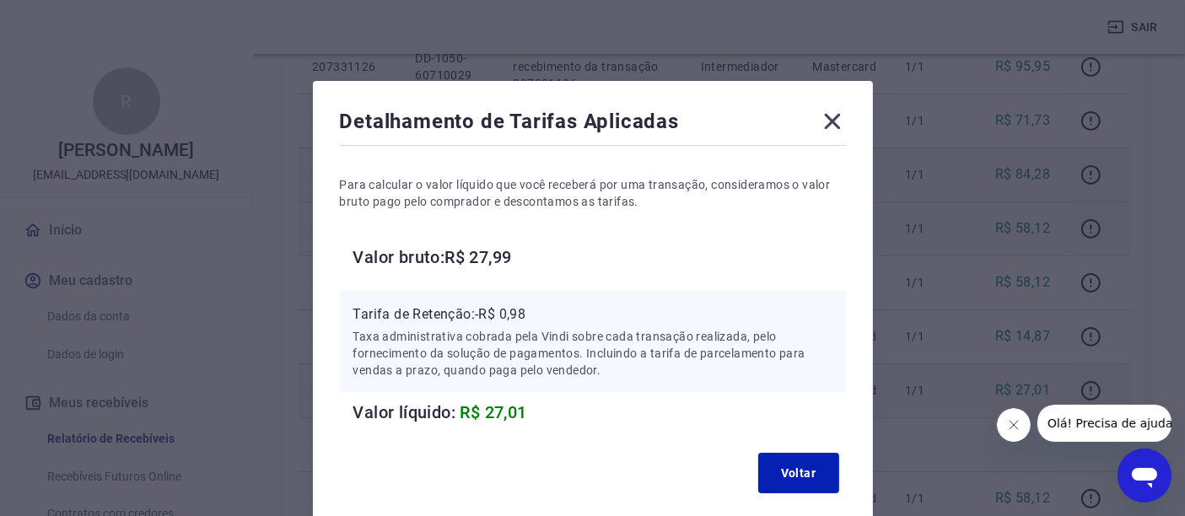
click at [813, 121] on div "Detalhamento de Tarifas Aplicadas" at bounding box center [593, 125] width 506 height 34
click at [836, 121] on icon at bounding box center [832, 121] width 27 height 27
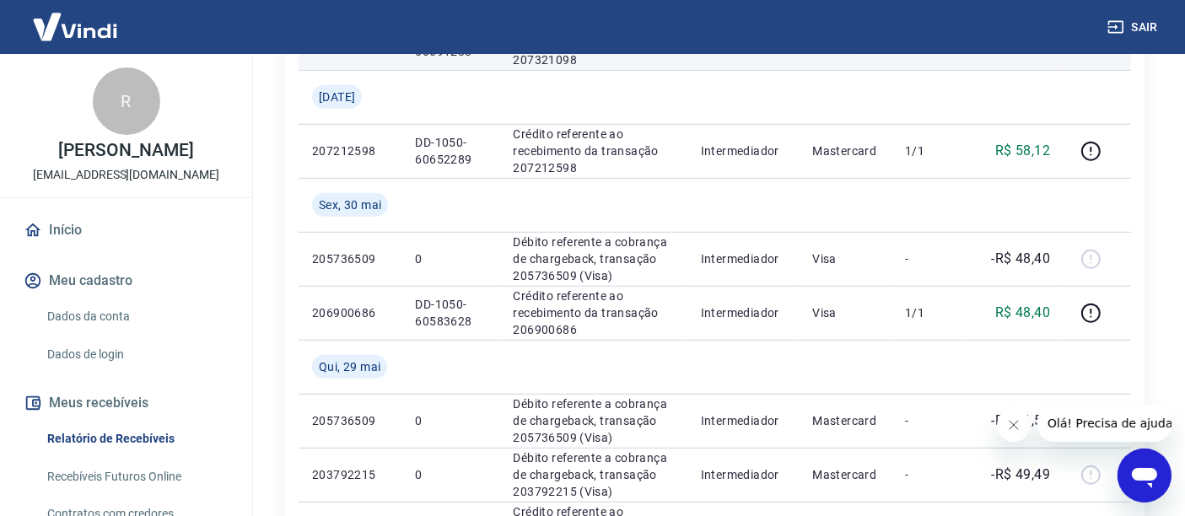
scroll to position [1346, 0]
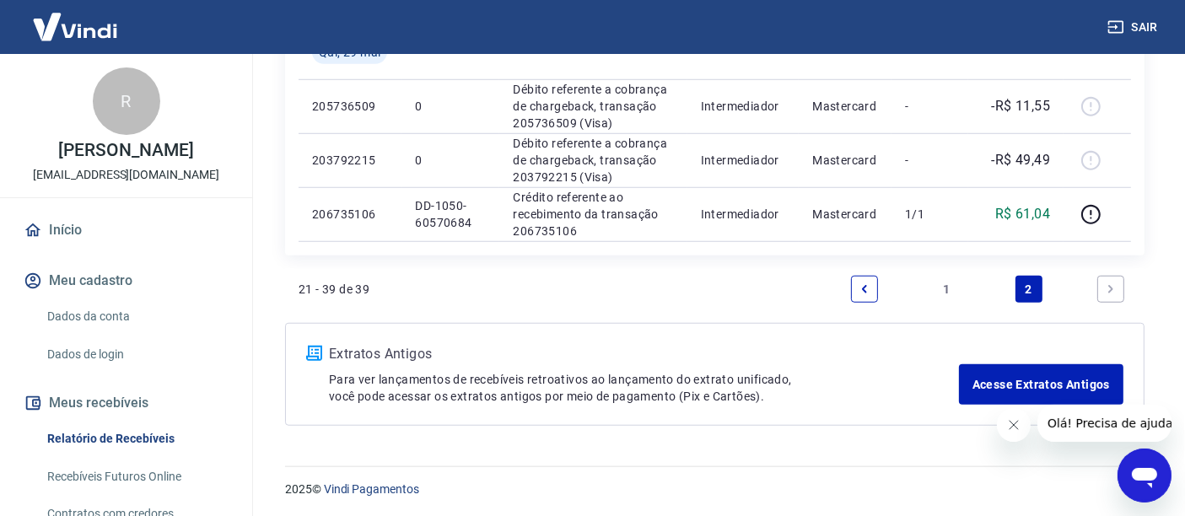
click at [942, 283] on link "1" at bounding box center [946, 289] width 27 height 27
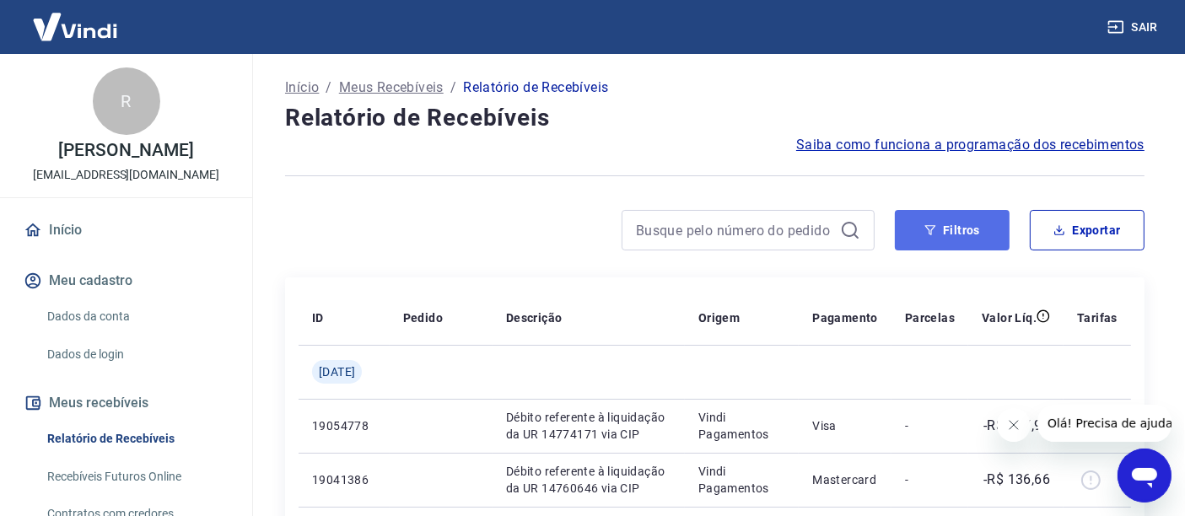
click at [948, 241] on button "Filtros" at bounding box center [952, 230] width 115 height 40
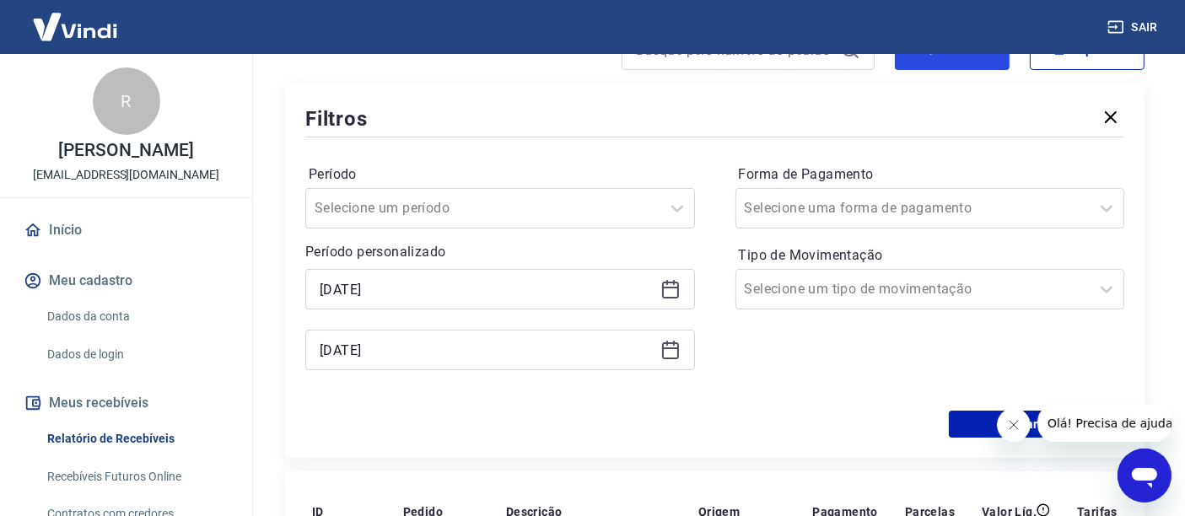
scroll to position [187, 0]
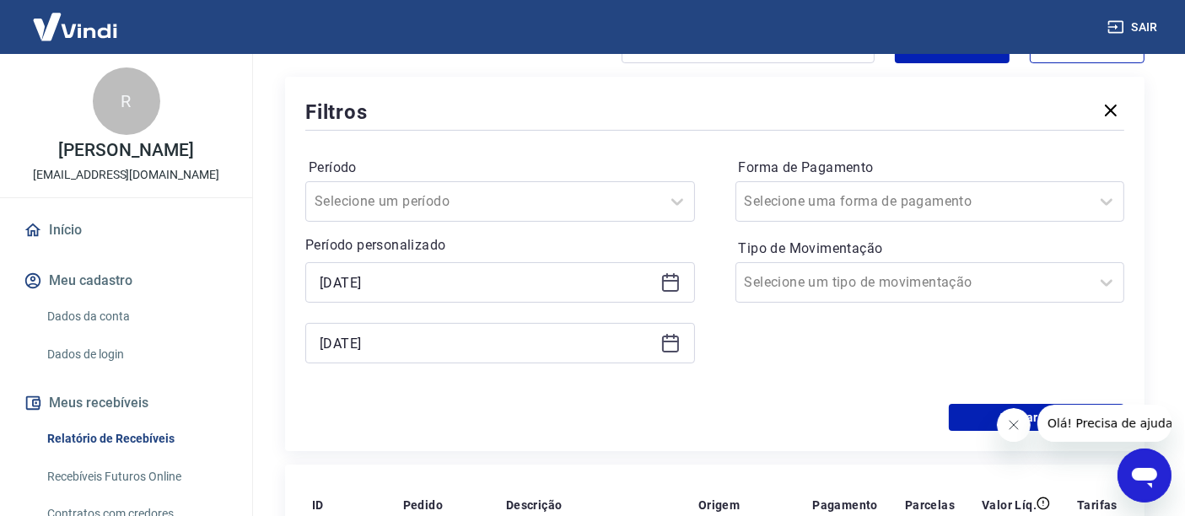
click at [677, 346] on icon at bounding box center [671, 343] width 20 height 20
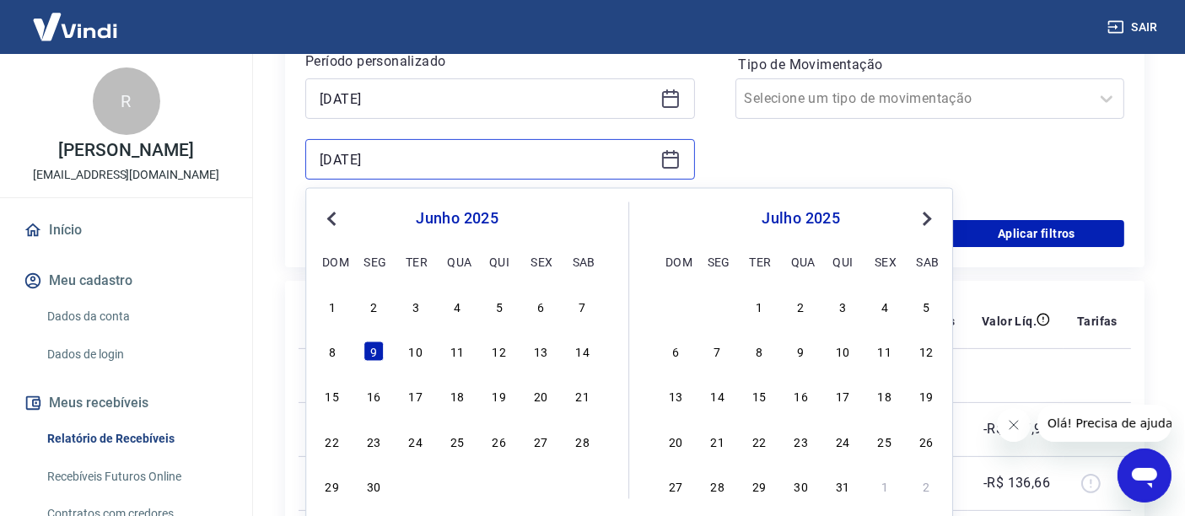
scroll to position [375, 0]
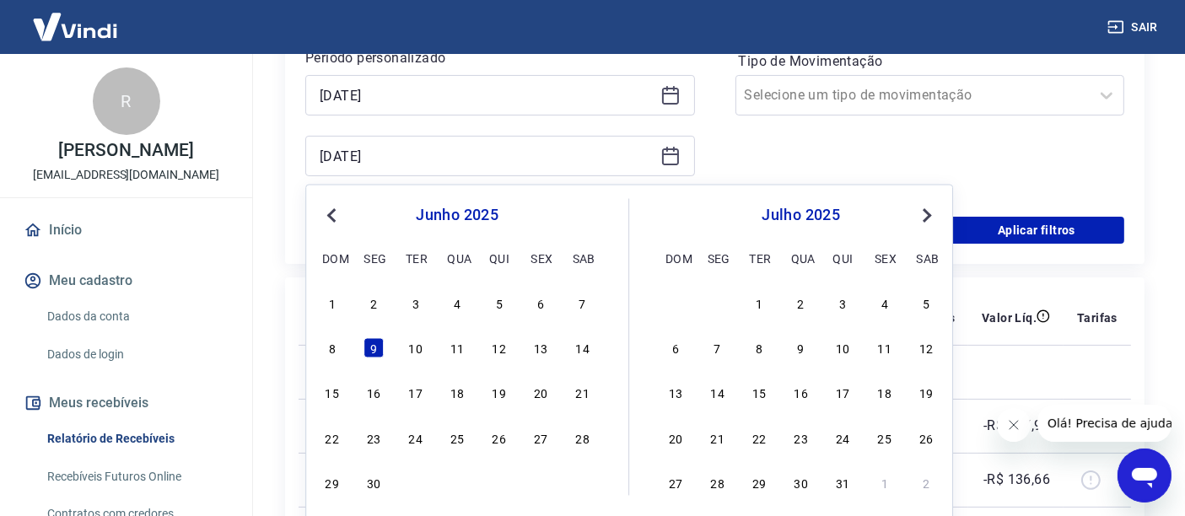
drag, startPoint x: 456, startPoint y: 349, endPoint x: 658, endPoint y: 105, distance: 317.6
click at [456, 349] on div "11" at bounding box center [457, 348] width 20 height 20
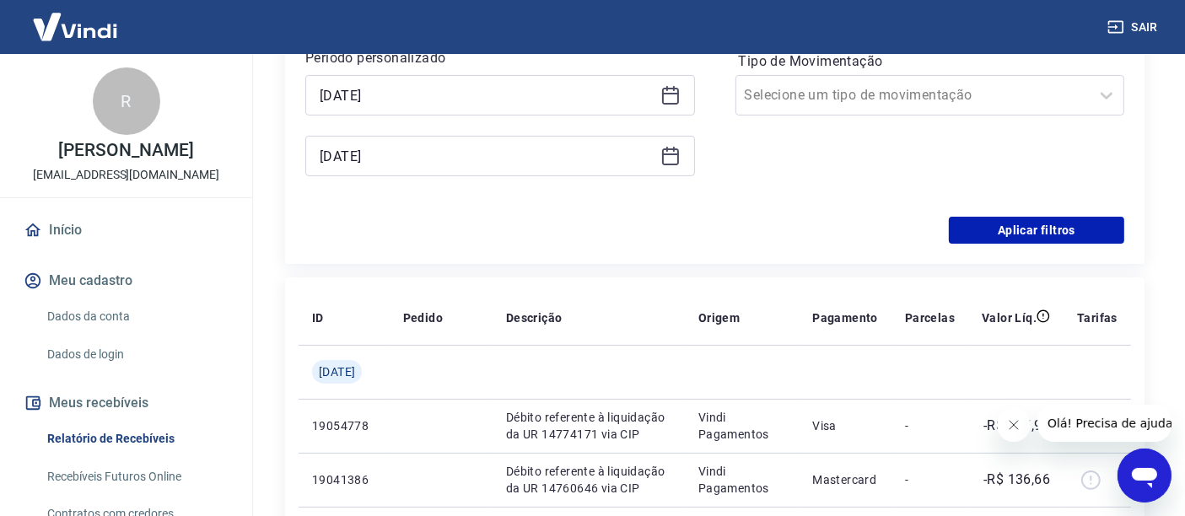
type input "11/06/2025"
click at [667, 97] on icon at bounding box center [671, 95] width 20 height 20
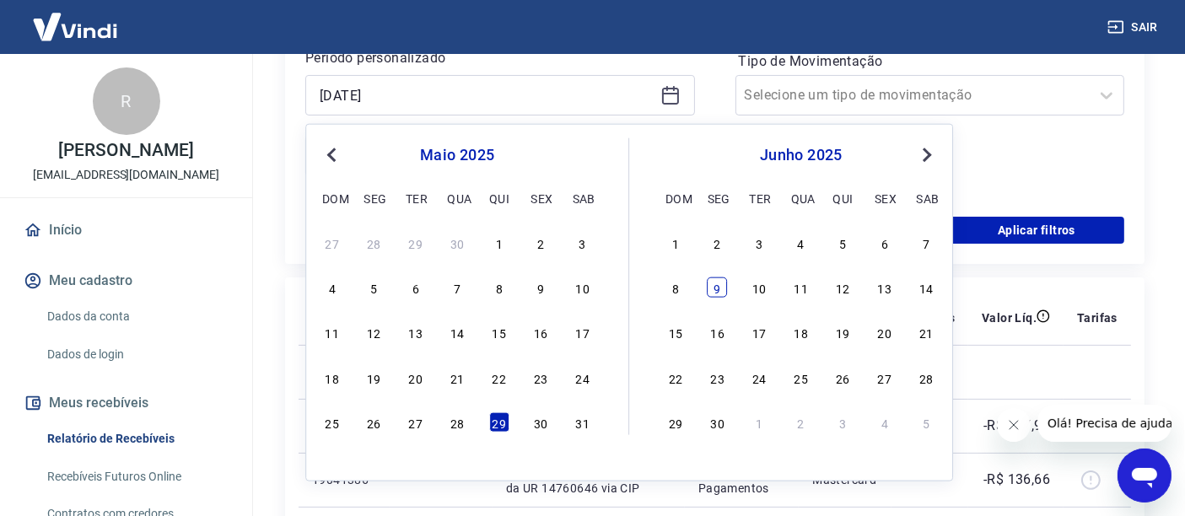
click at [720, 289] on div "9" at bounding box center [718, 288] width 20 height 20
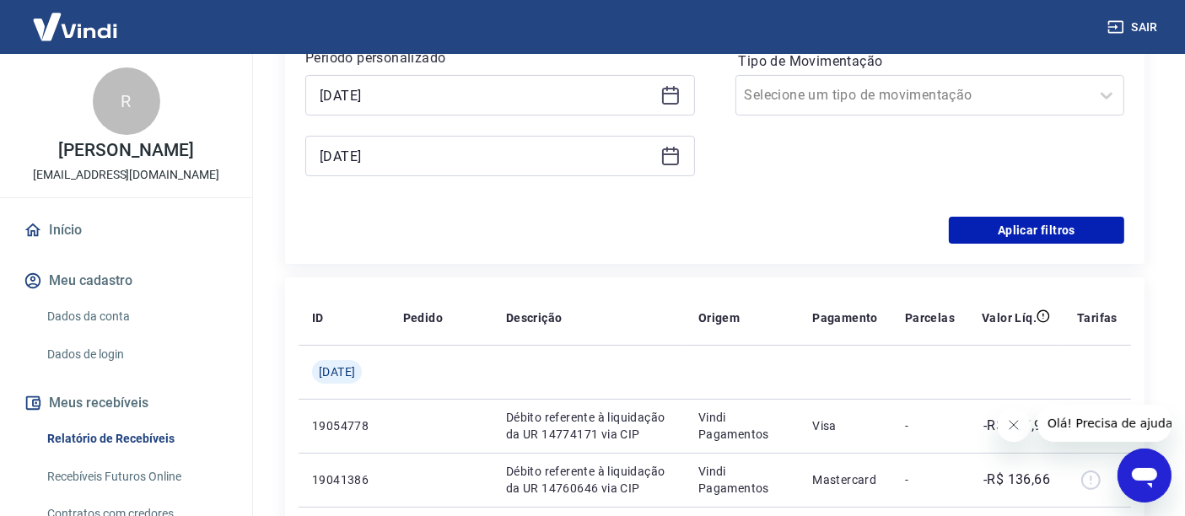
type input "09/06/2025"
click at [998, 228] on button "Aplicar filtros" at bounding box center [1036, 230] width 175 height 27
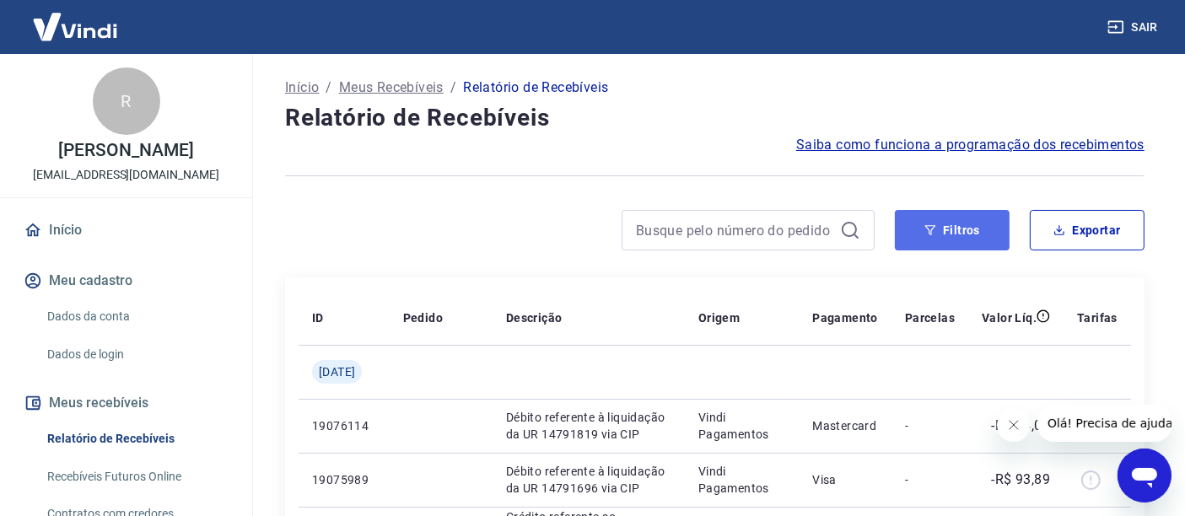
click at [932, 235] on icon "button" at bounding box center [931, 230] width 12 height 12
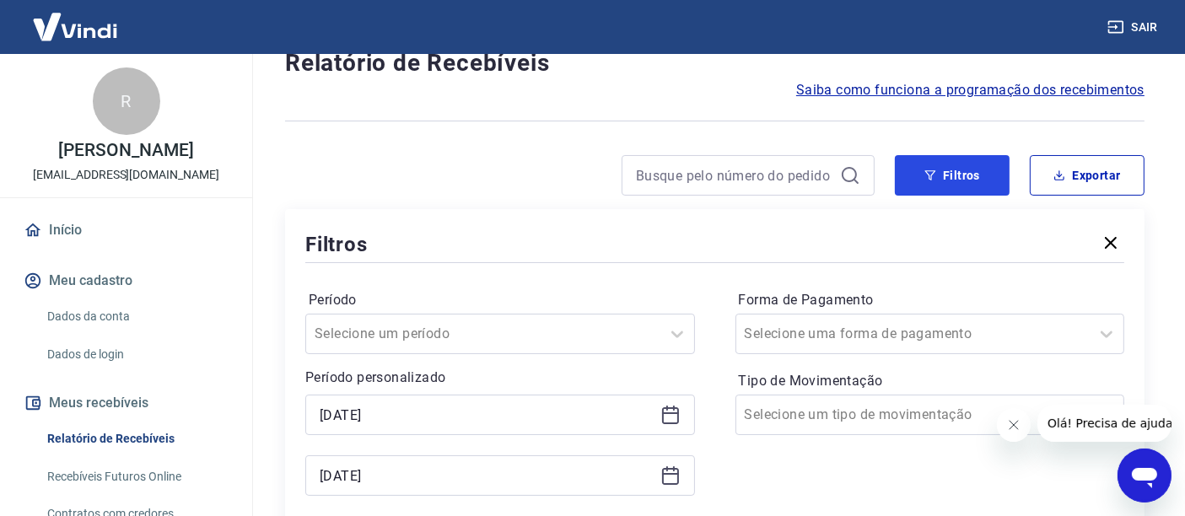
scroll to position [94, 0]
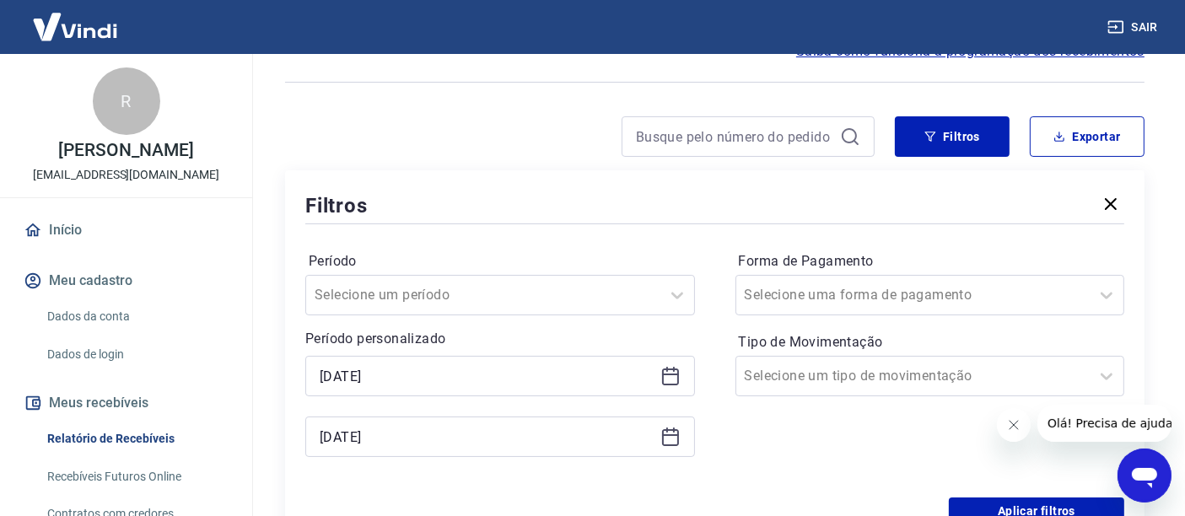
click at [668, 377] on icon at bounding box center [671, 376] width 20 height 20
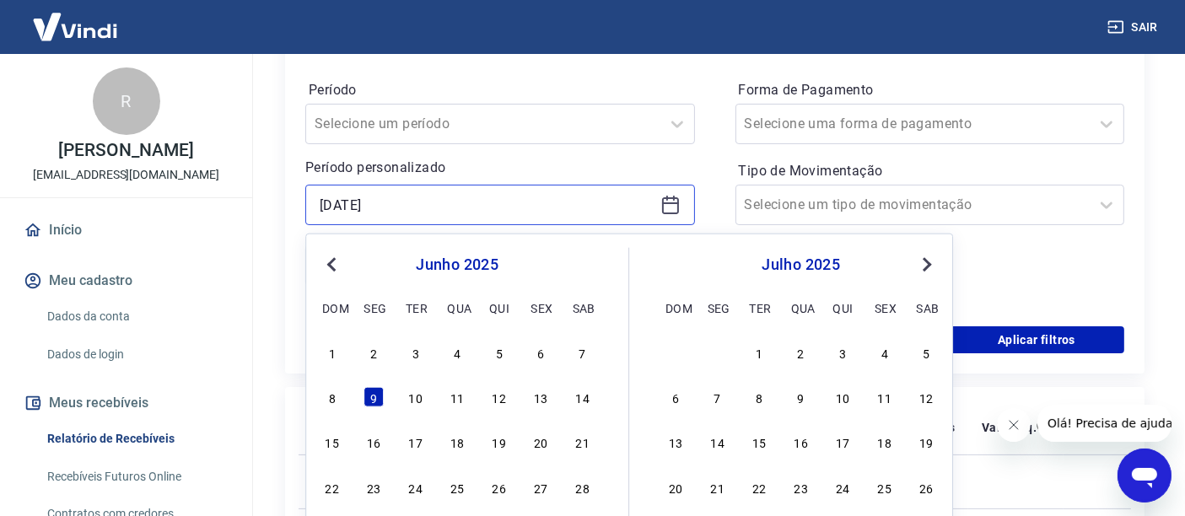
scroll to position [281, 0]
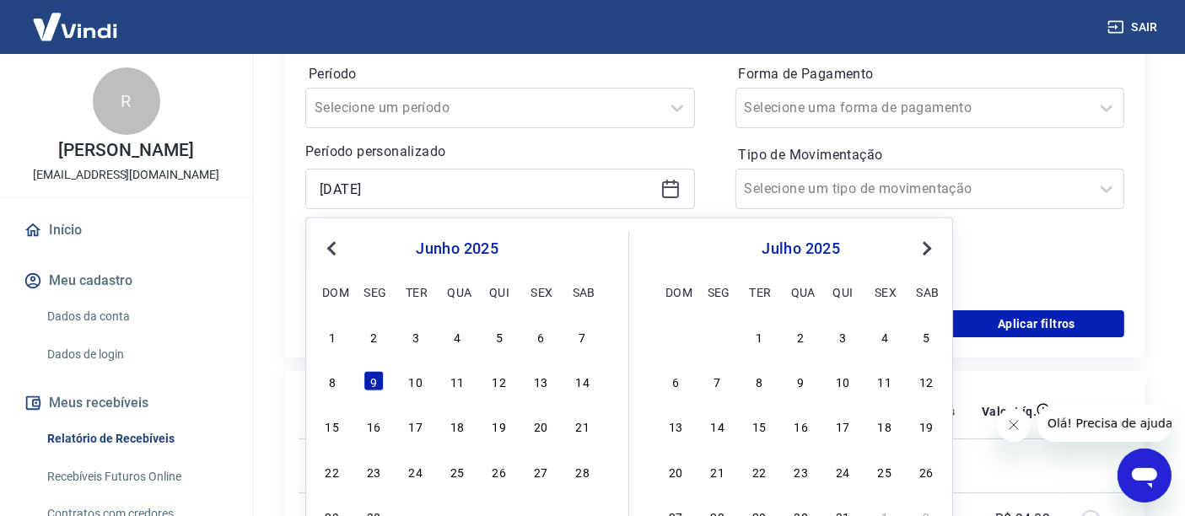
click at [333, 249] on span "Previous Month" at bounding box center [333, 247] width 0 height 19
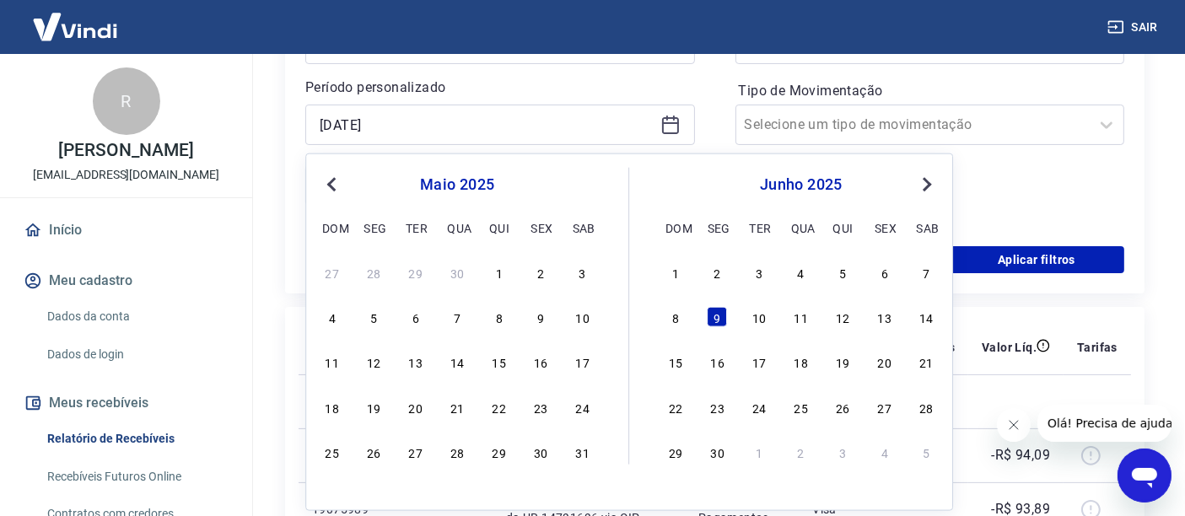
scroll to position [375, 0]
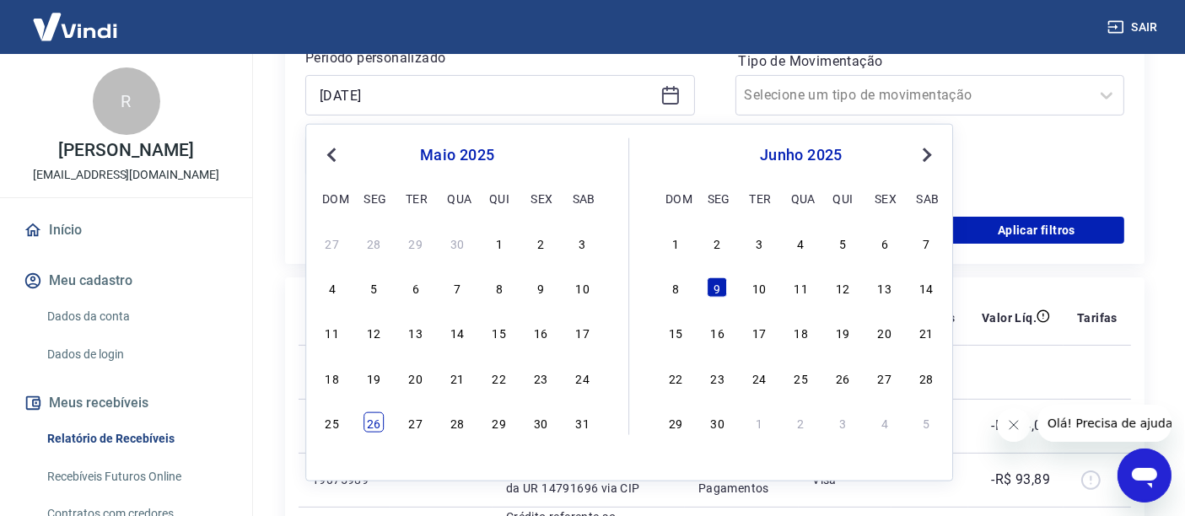
click at [375, 420] on div "26" at bounding box center [374, 423] width 20 height 20
type input "26/05/2025"
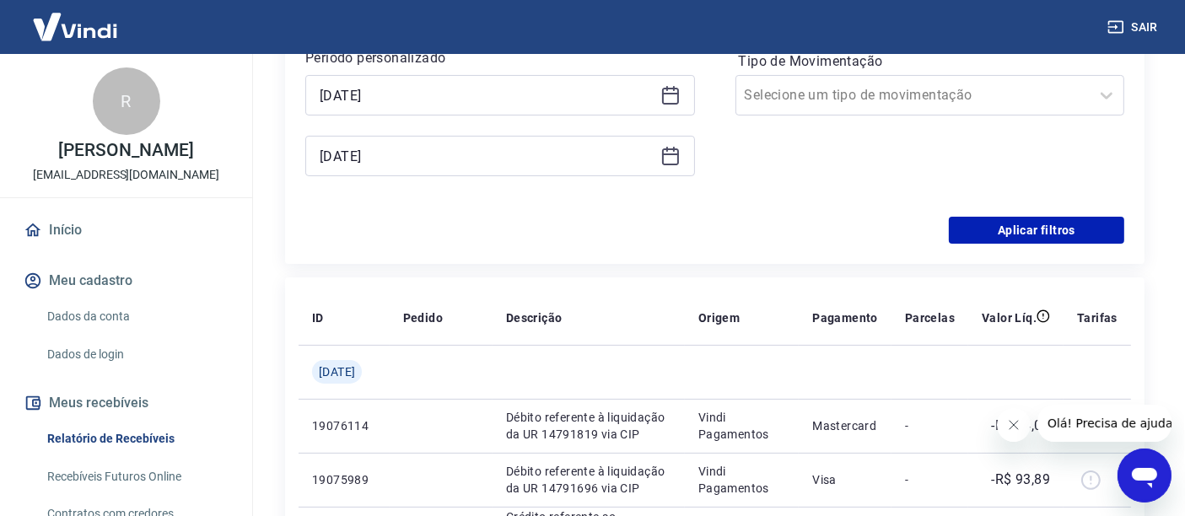
click at [670, 156] on icon at bounding box center [671, 156] width 20 height 20
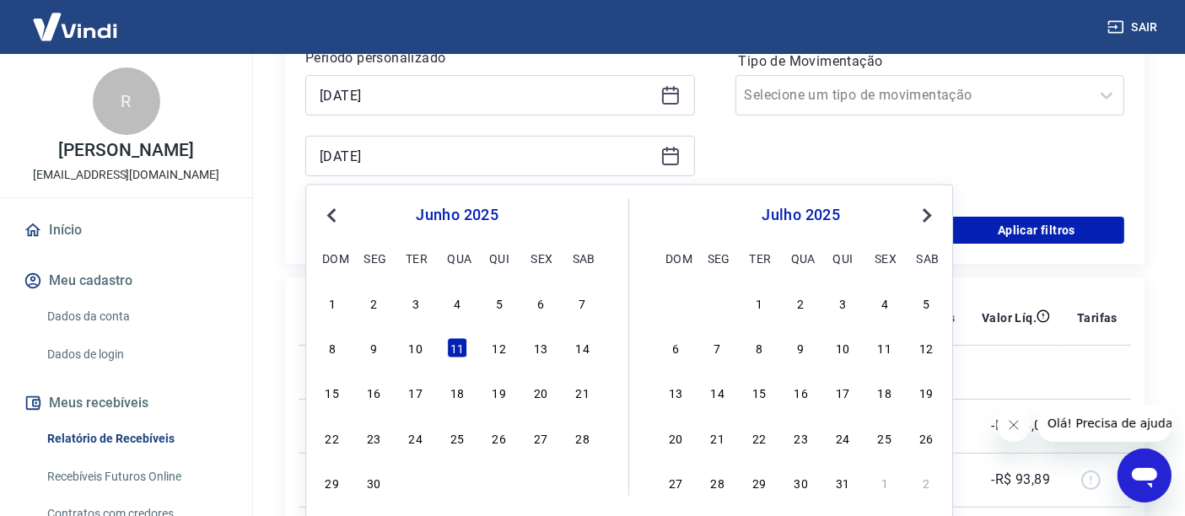
click at [330, 218] on button "Previous Month" at bounding box center [331, 216] width 20 height 20
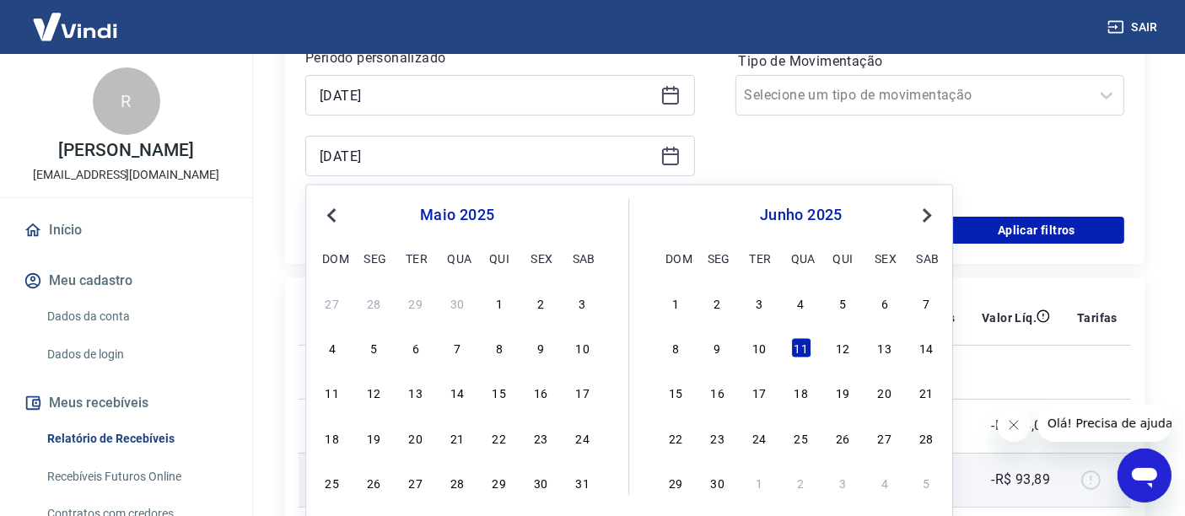
click at [542, 481] on div "30" at bounding box center [541, 483] width 20 height 20
type input "30/05/2025"
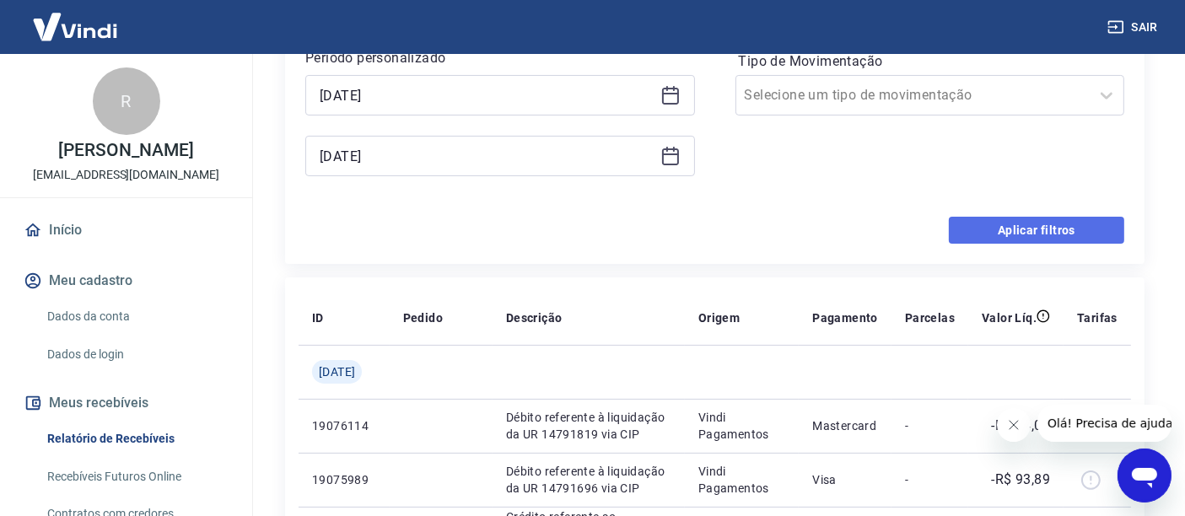
click at [1002, 229] on button "Aplicar filtros" at bounding box center [1036, 230] width 175 height 27
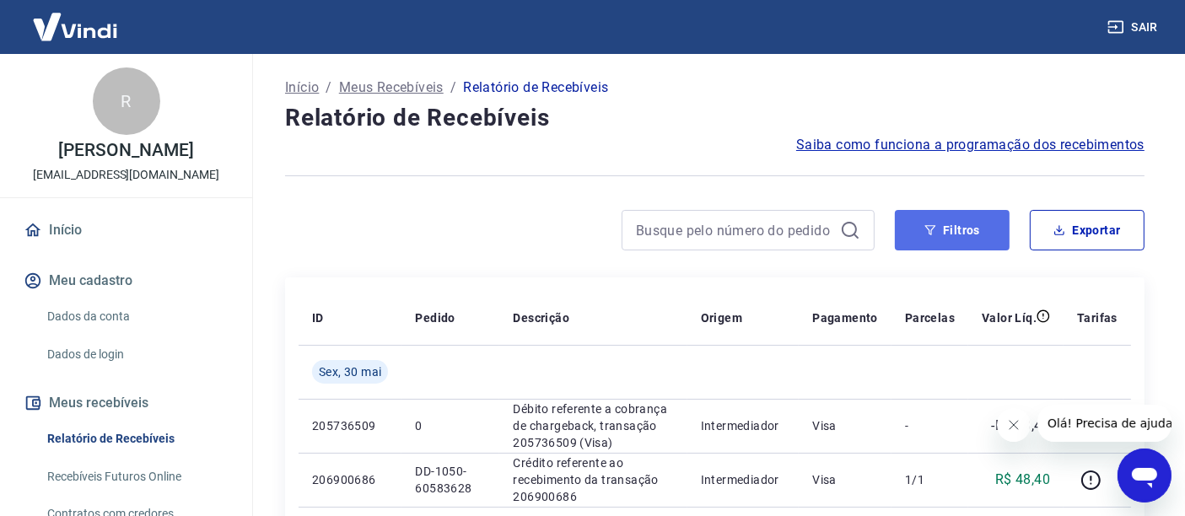
click at [954, 237] on button "Filtros" at bounding box center [952, 230] width 115 height 40
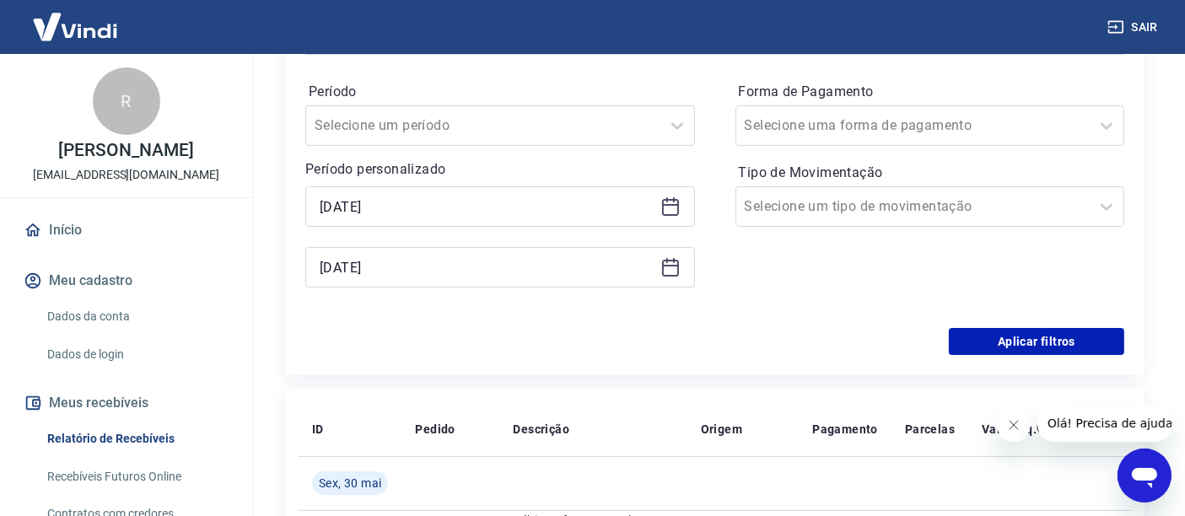
scroll to position [281, 0]
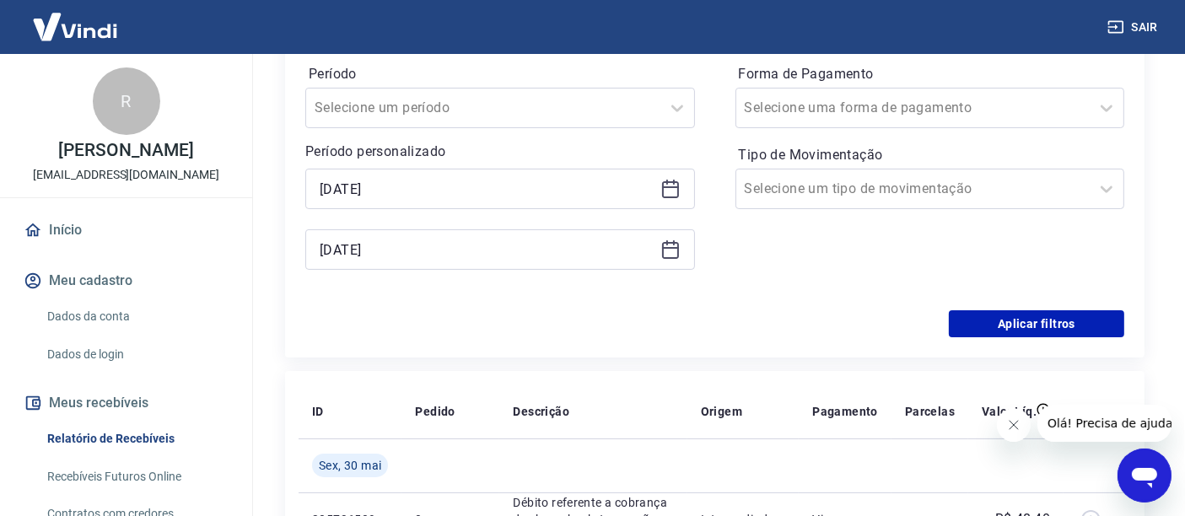
click at [669, 251] on icon at bounding box center [671, 250] width 20 height 20
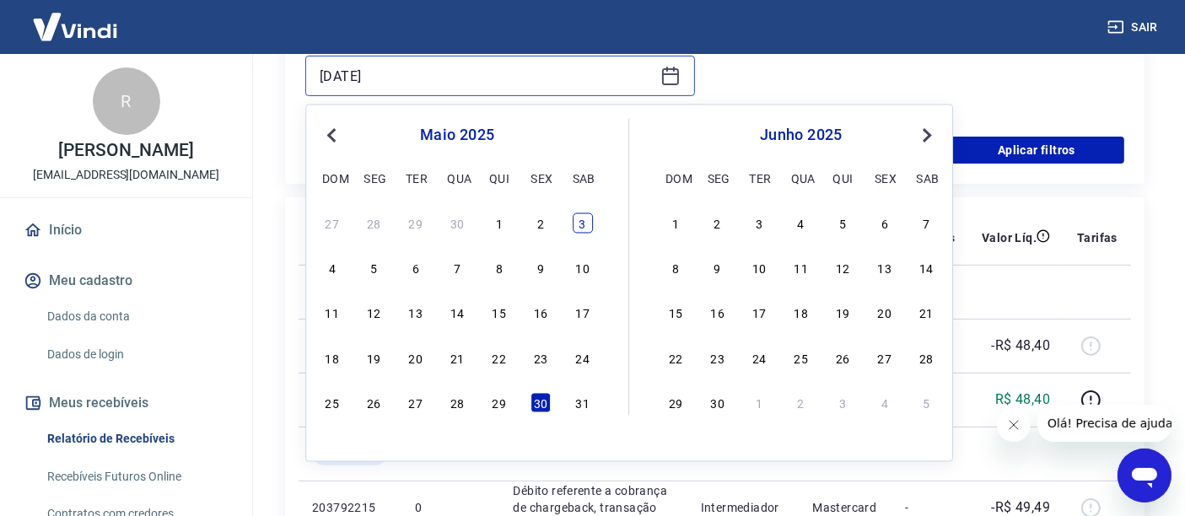
scroll to position [468, 0]
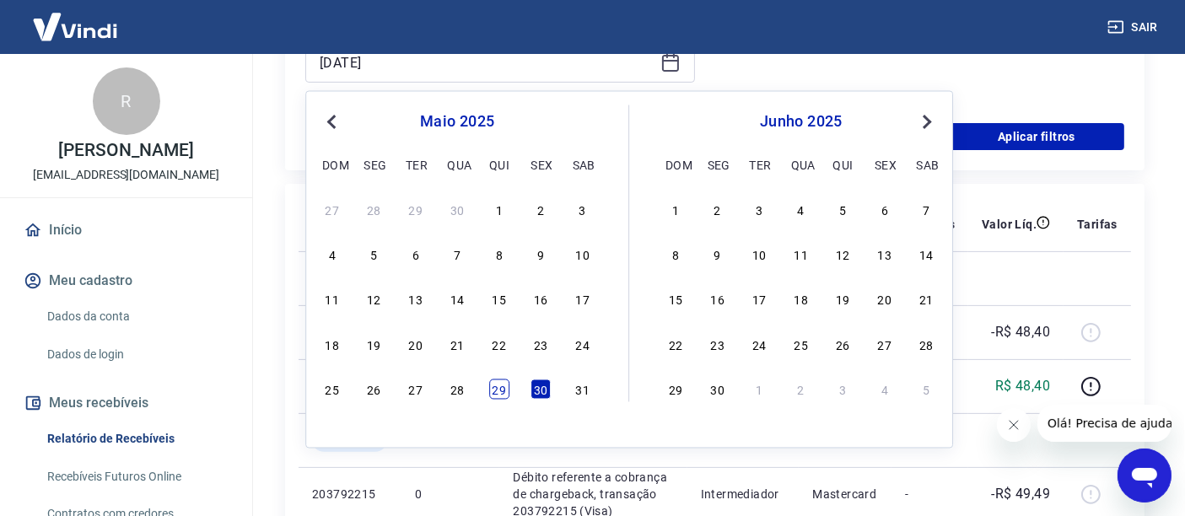
click at [496, 387] on div "29" at bounding box center [499, 390] width 20 height 20
type input "29/05/2025"
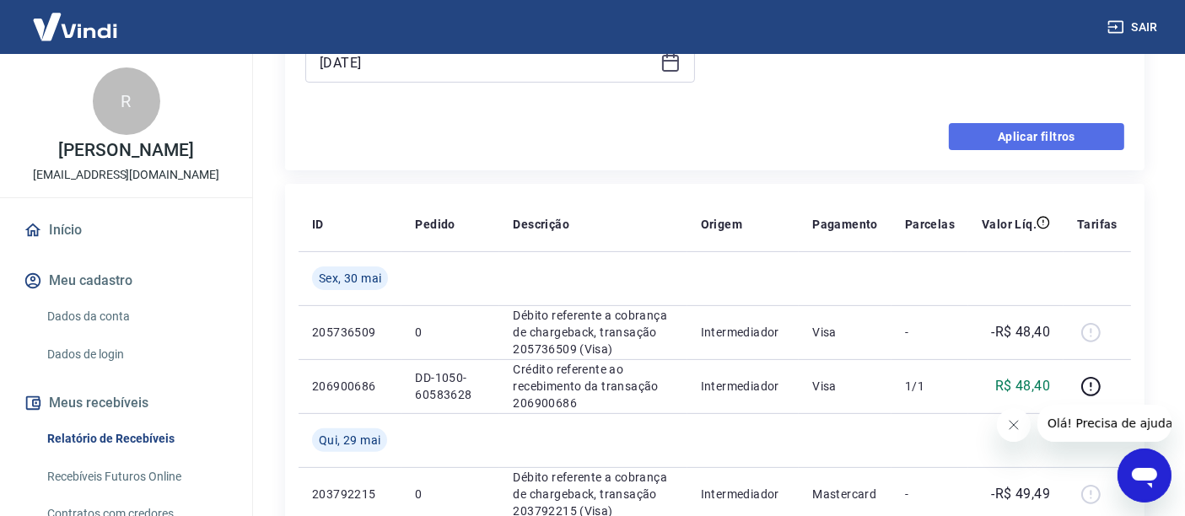
click at [1027, 131] on button "Aplicar filtros" at bounding box center [1036, 136] width 175 height 27
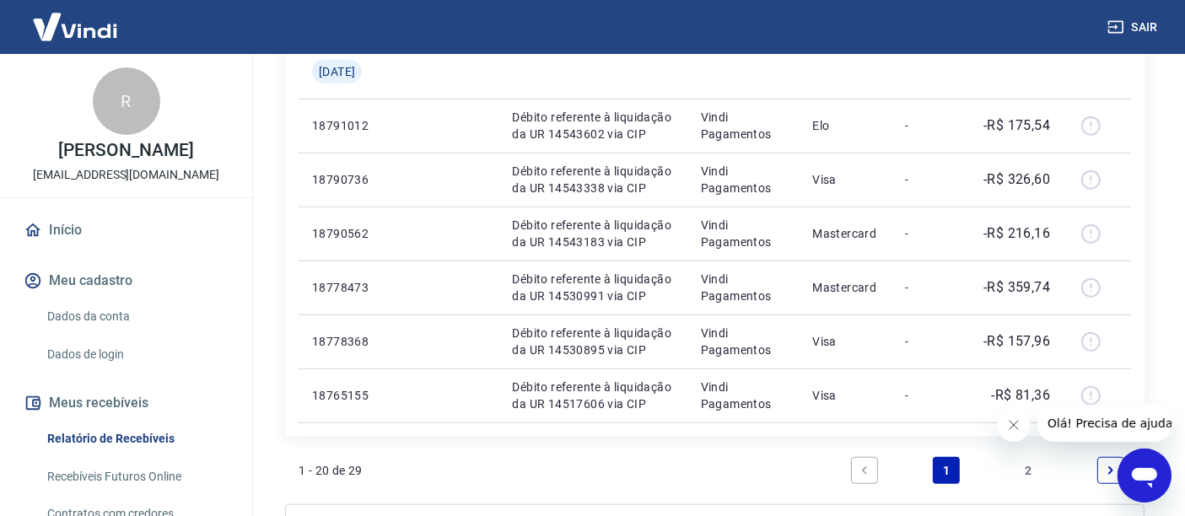
scroll to position [1400, 0]
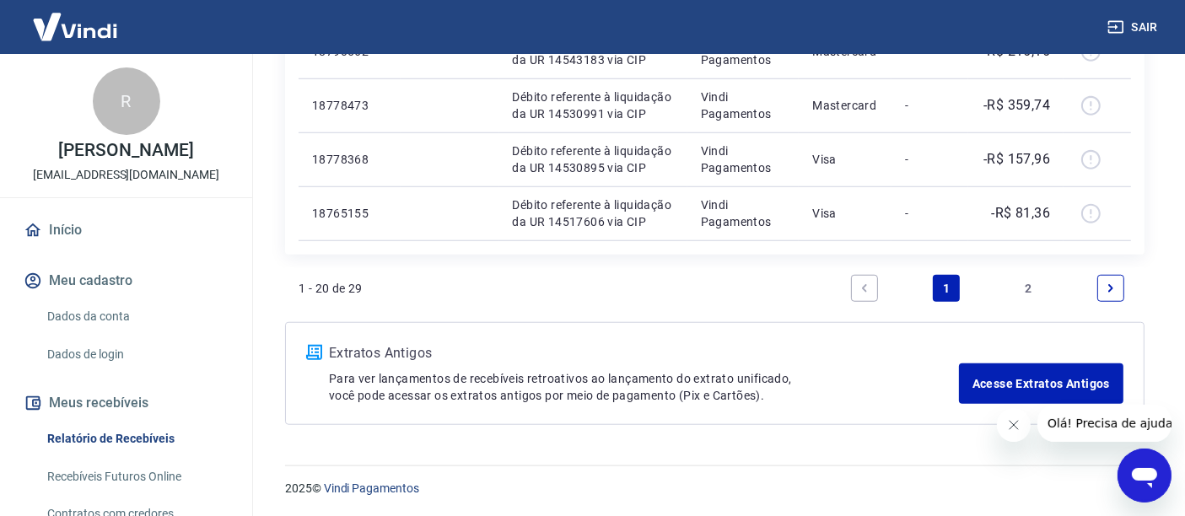
click at [1031, 288] on link "2" at bounding box center [1029, 288] width 27 height 27
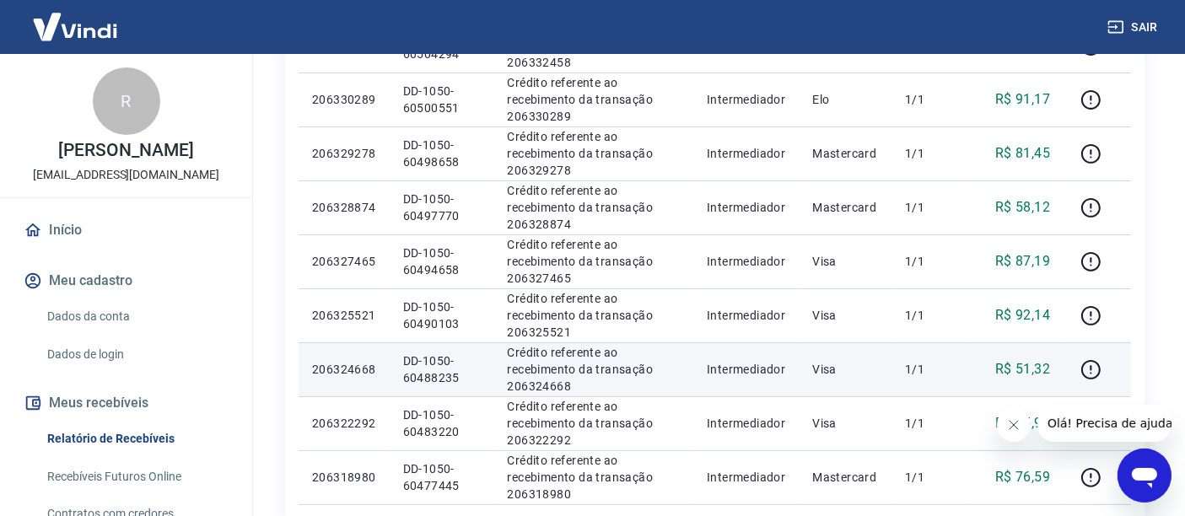
scroll to position [644, 0]
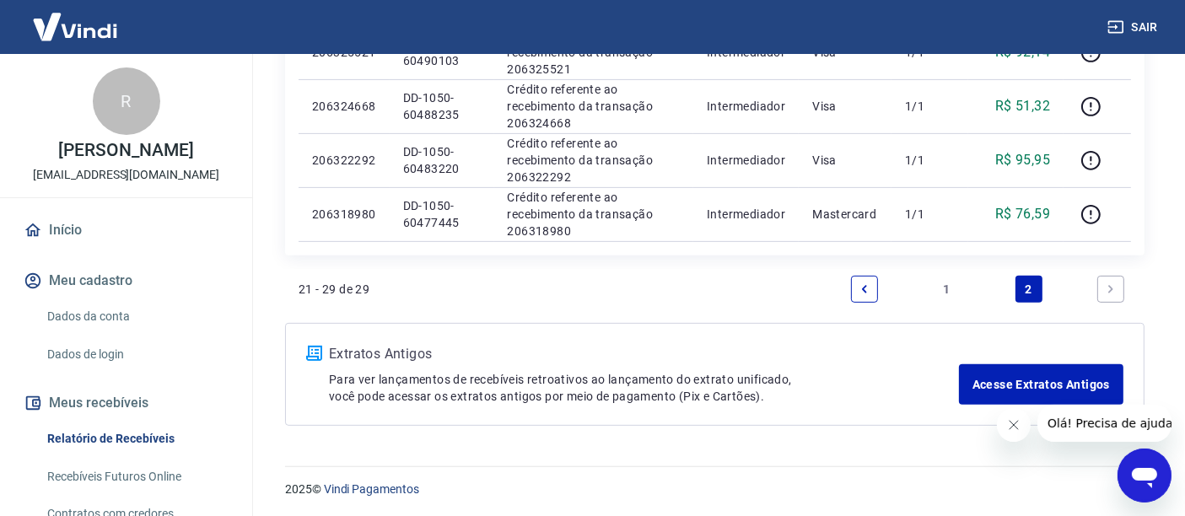
click at [948, 284] on link "1" at bounding box center [946, 289] width 27 height 27
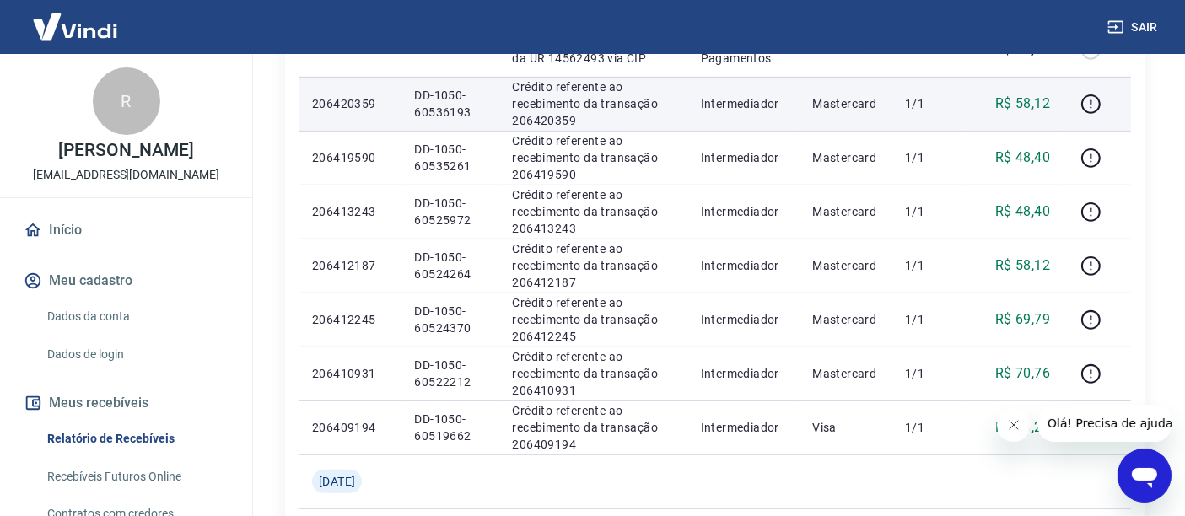
scroll to position [838, 0]
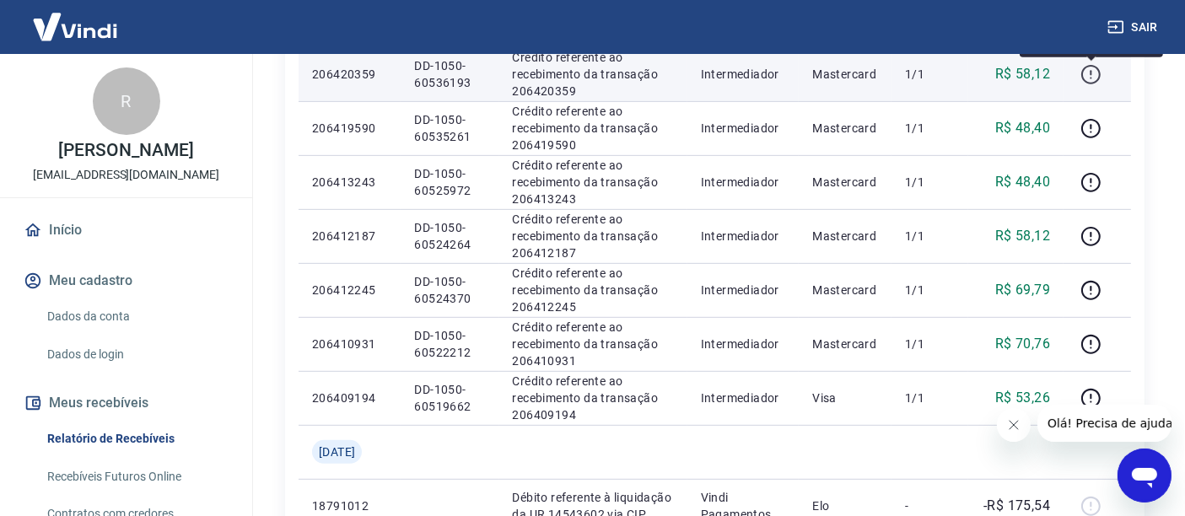
click at [1094, 67] on icon "button" at bounding box center [1091, 74] width 21 height 21
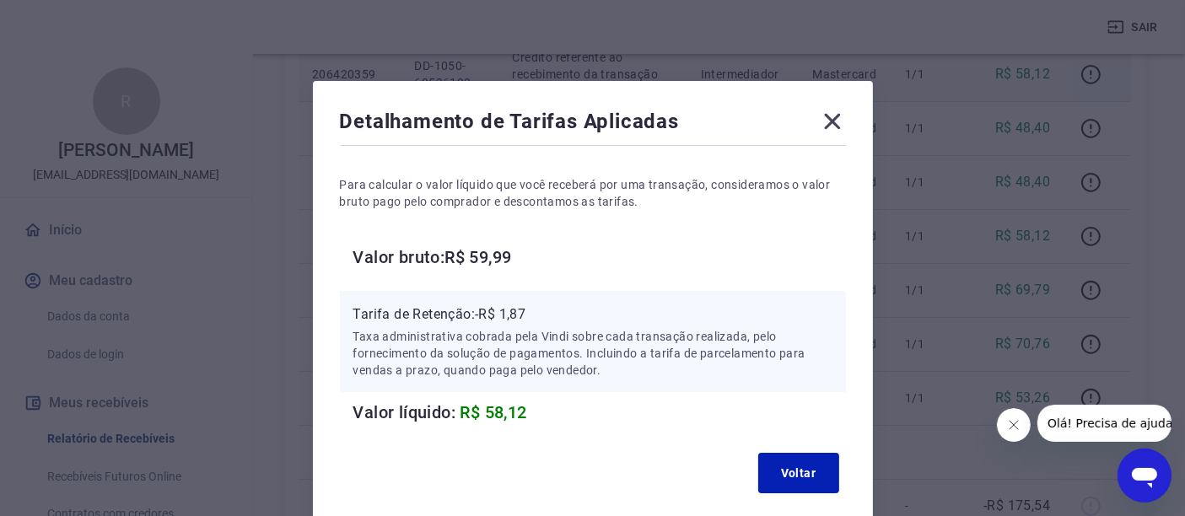
click at [830, 122] on icon at bounding box center [832, 122] width 16 height 16
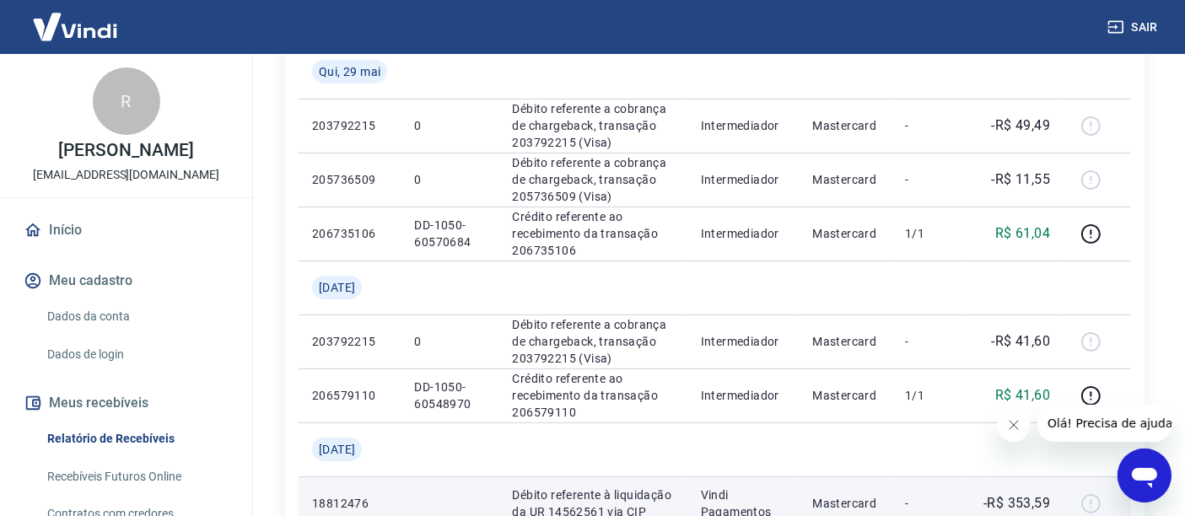
scroll to position [275, 0]
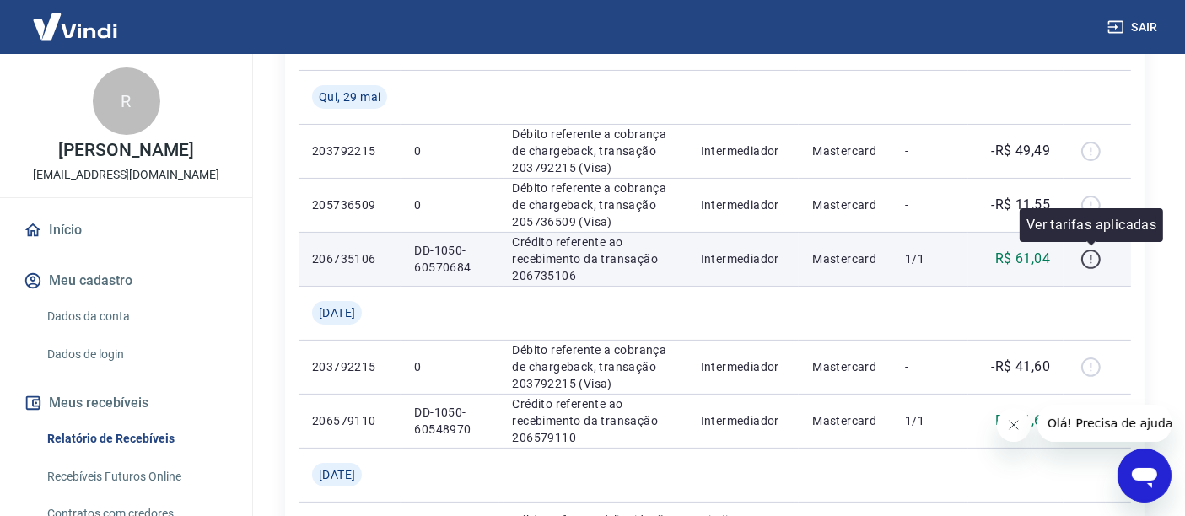
click at [1085, 259] on icon "button" at bounding box center [1091, 259] width 21 height 21
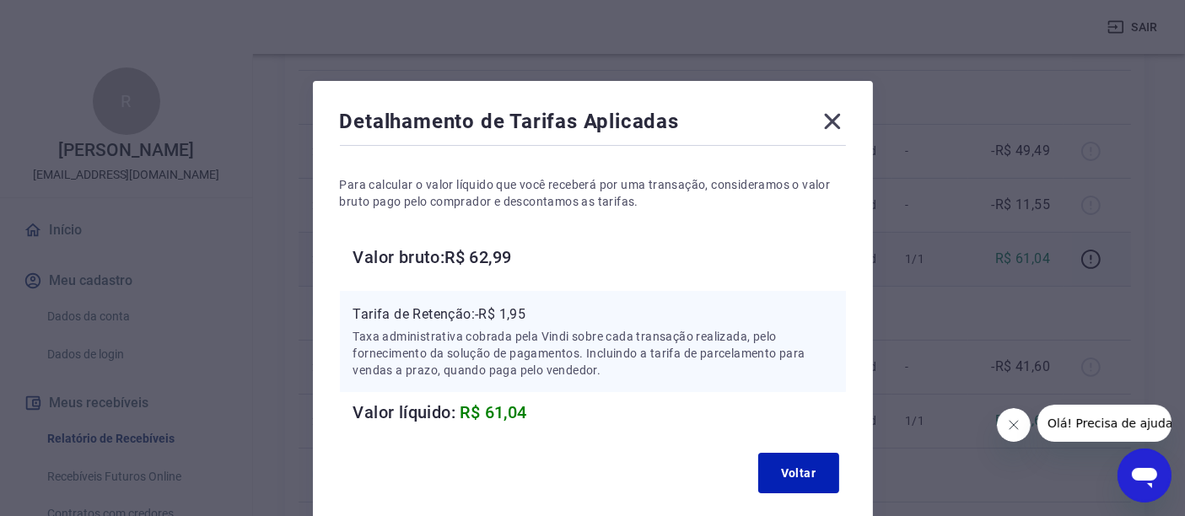
click at [833, 116] on icon at bounding box center [832, 121] width 27 height 27
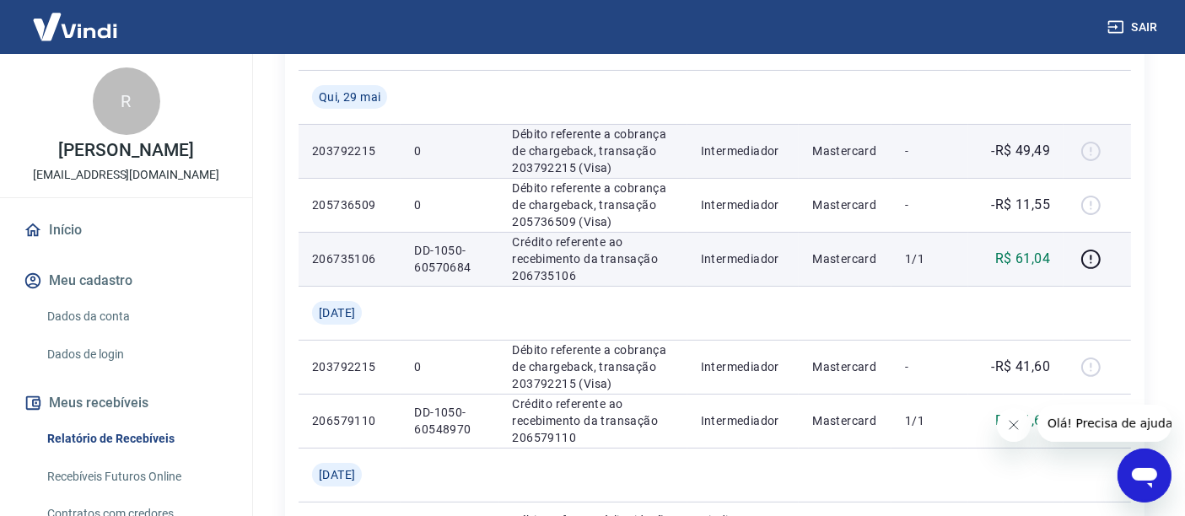
click at [1094, 147] on div at bounding box center [1097, 151] width 40 height 27
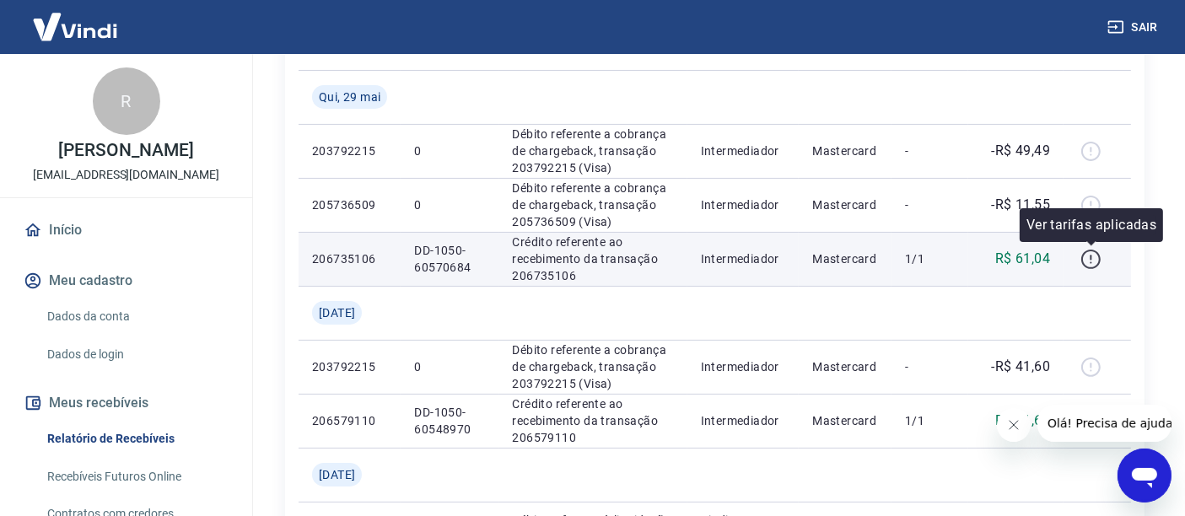
click at [1092, 259] on icon "button" at bounding box center [1091, 259] width 21 height 21
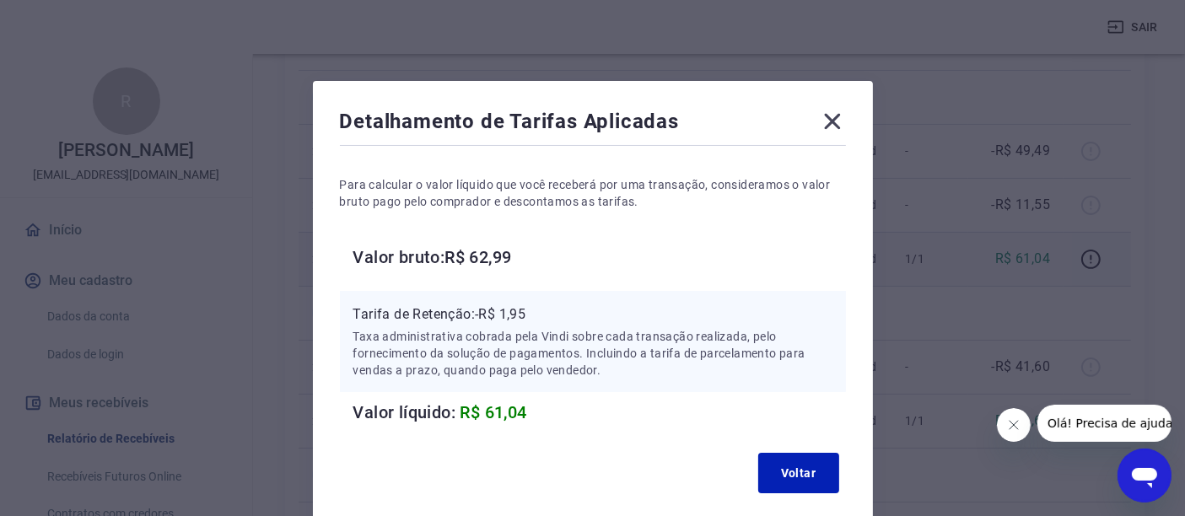
click at [833, 116] on icon at bounding box center [832, 121] width 27 height 27
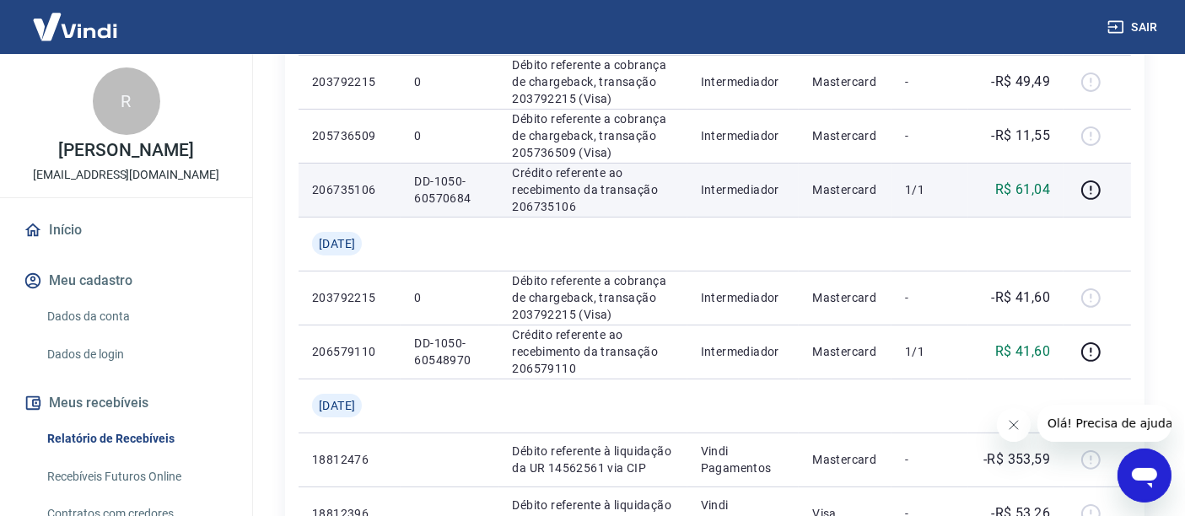
scroll to position [369, 0]
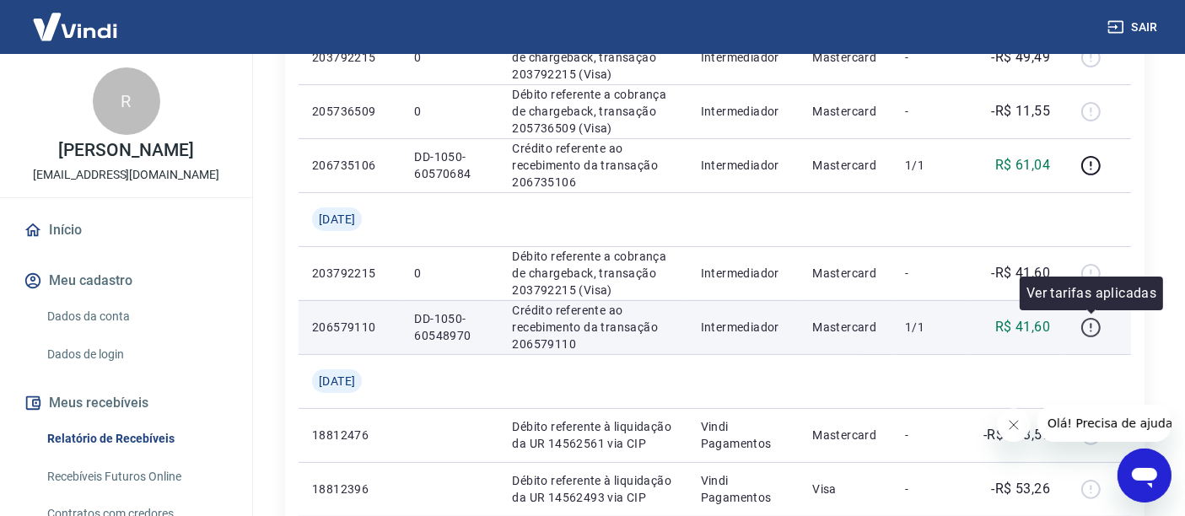
click at [1096, 331] on icon "button" at bounding box center [1091, 327] width 21 height 21
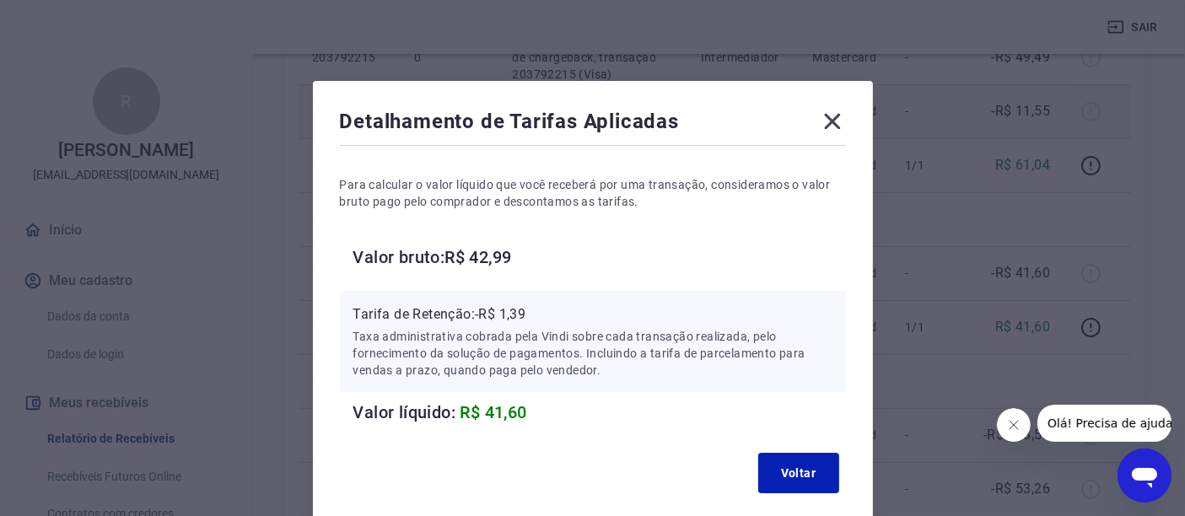
click at [833, 121] on icon at bounding box center [832, 122] width 16 height 16
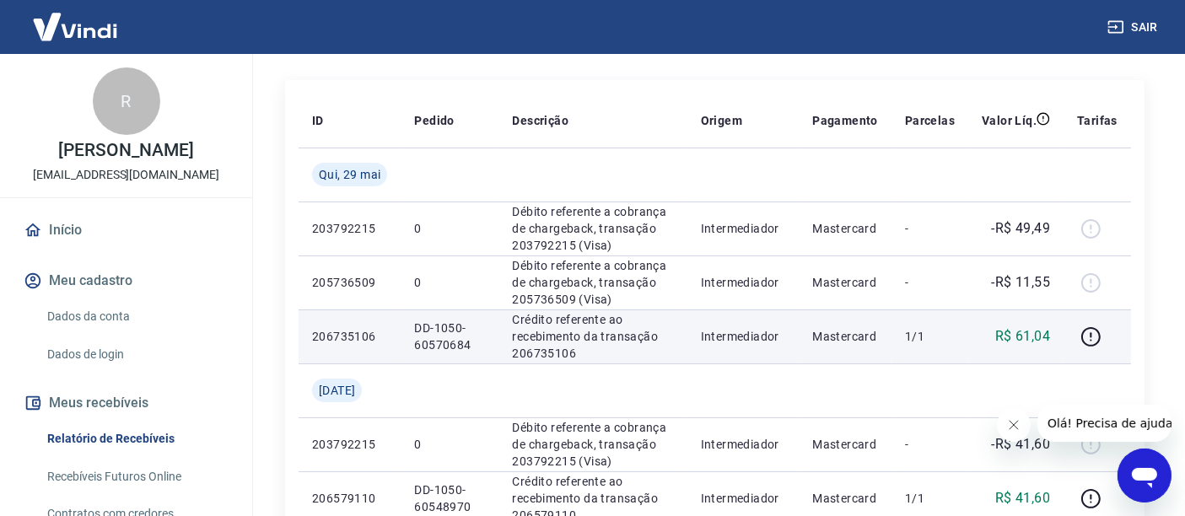
scroll to position [275, 0]
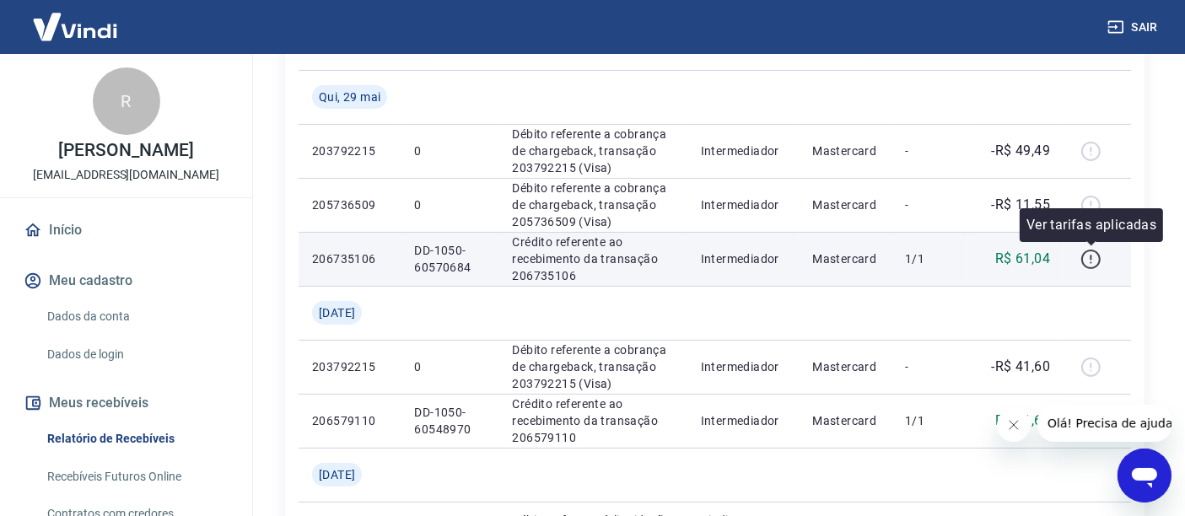
click at [1094, 255] on icon "button" at bounding box center [1091, 259] width 21 height 21
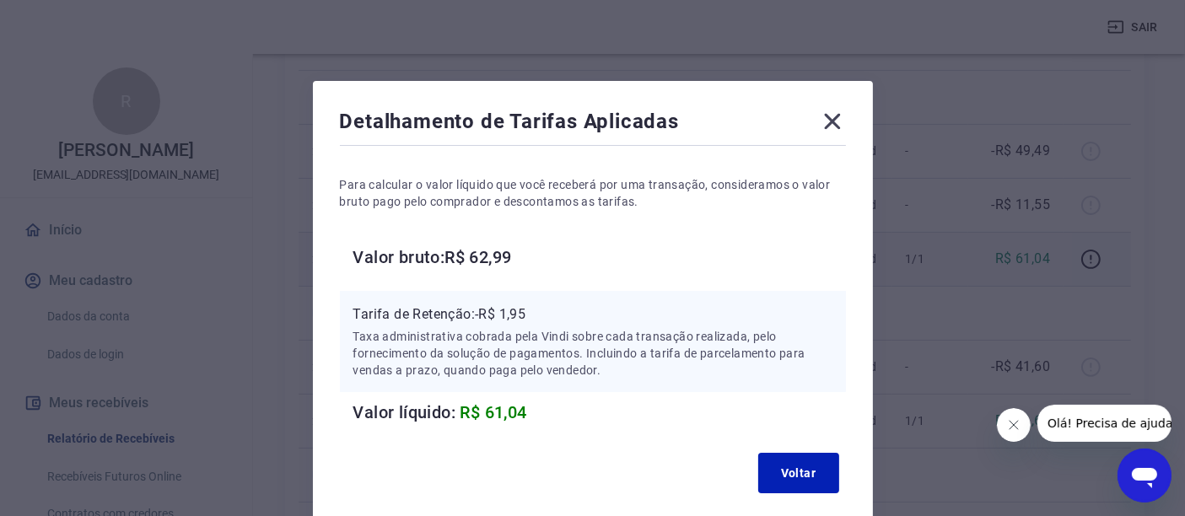
click at [823, 111] on icon at bounding box center [832, 121] width 27 height 27
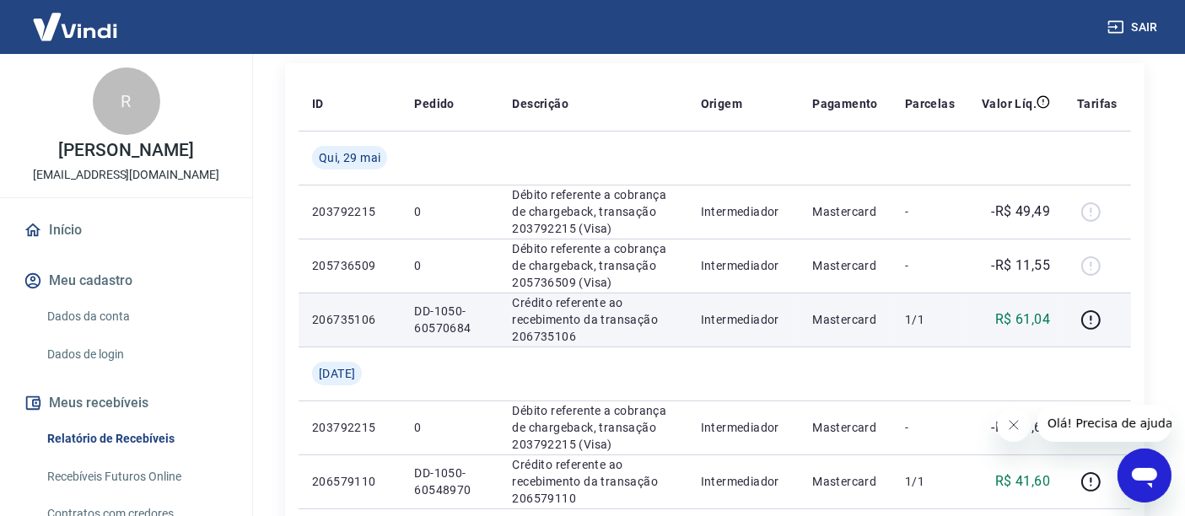
scroll to position [187, 0]
